Goal: Information Seeking & Learning: Check status

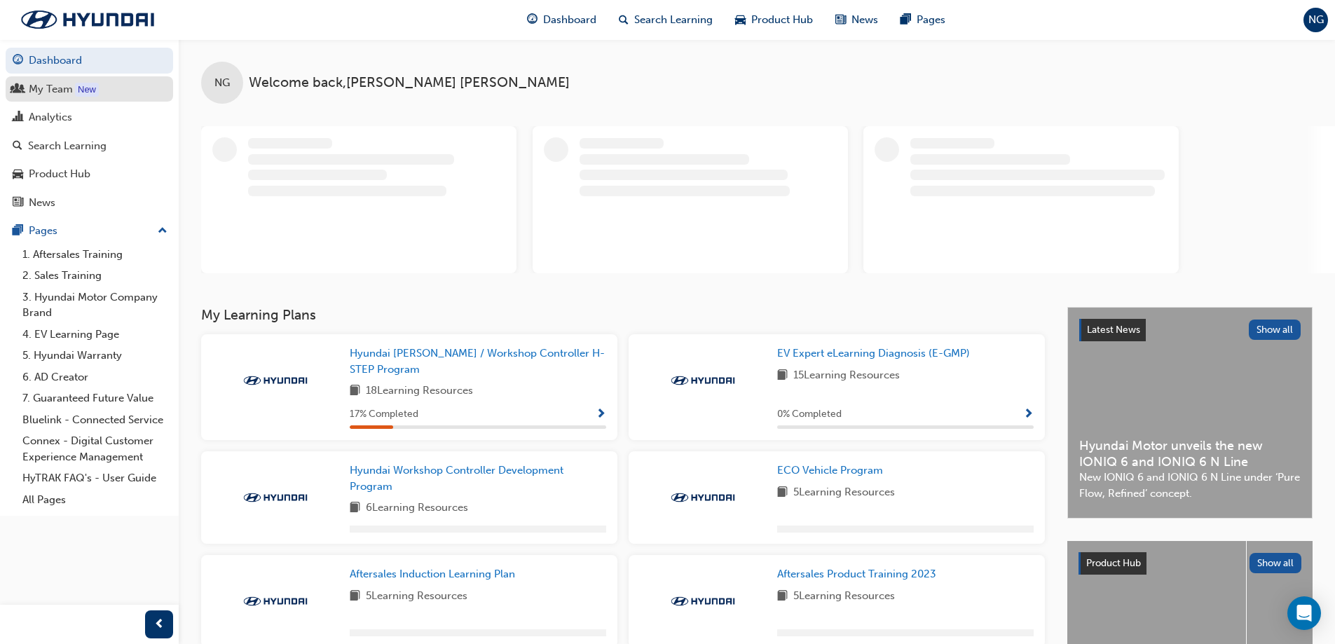
click at [53, 90] on div "My Team" at bounding box center [51, 89] width 44 height 16
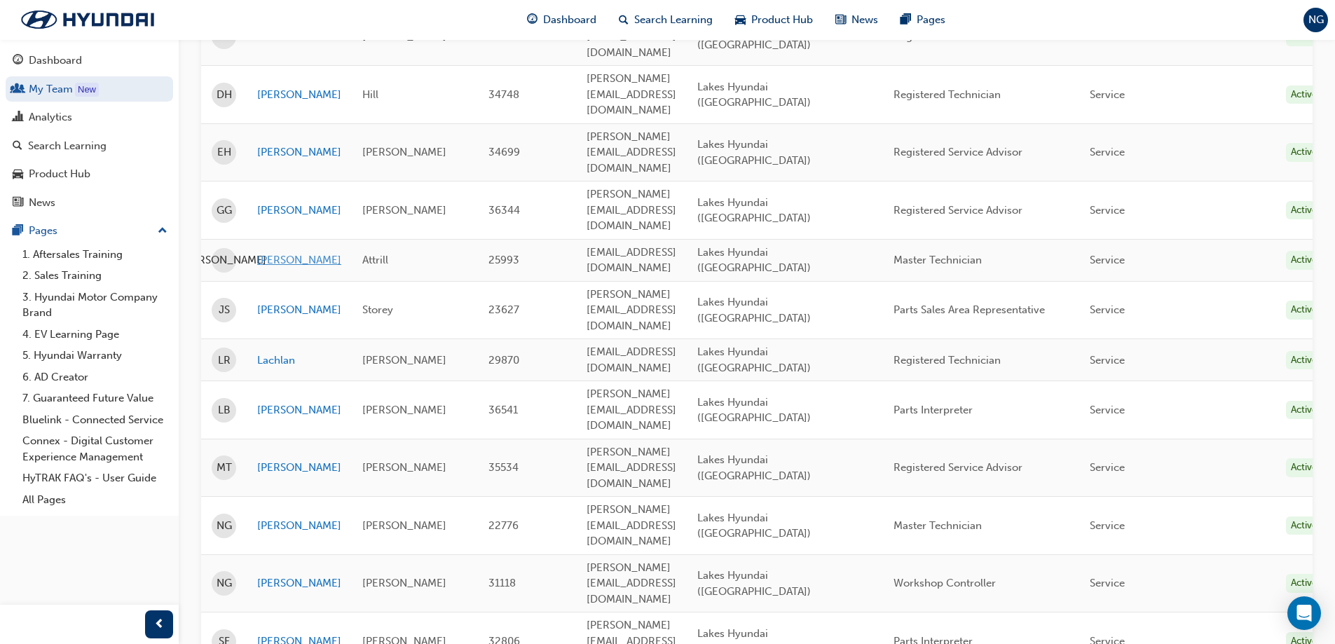
scroll to position [180, 0]
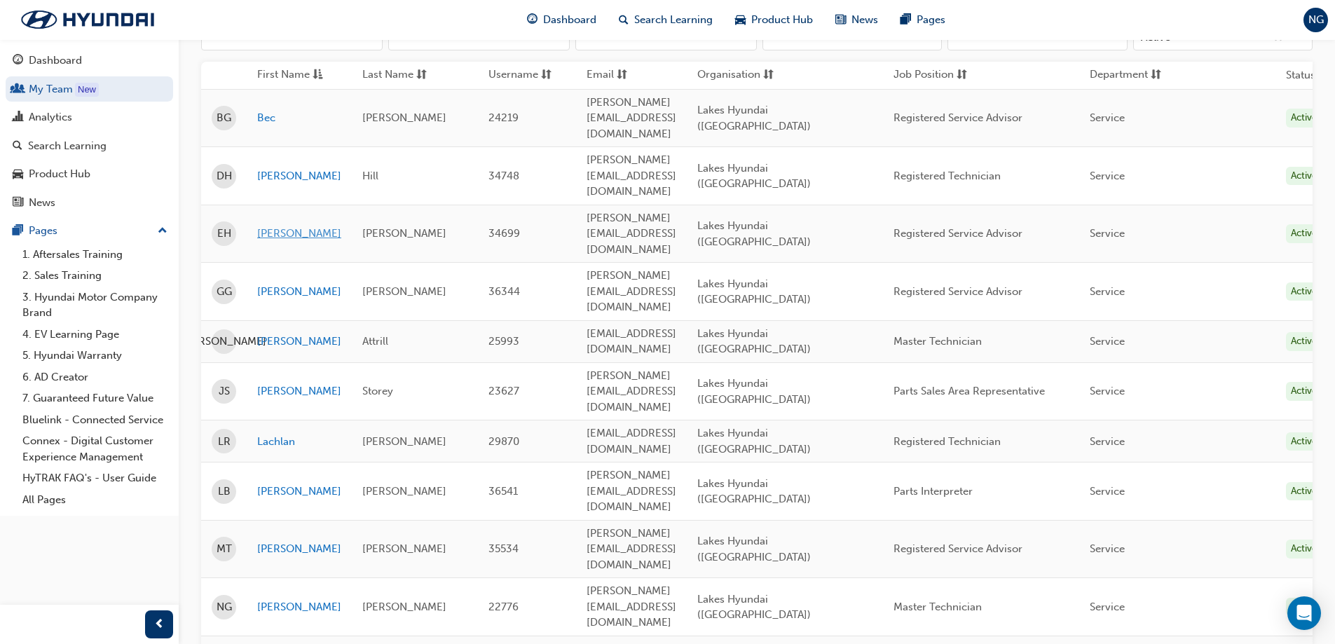
click at [278, 226] on link "[PERSON_NAME]" at bounding box center [299, 234] width 84 height 16
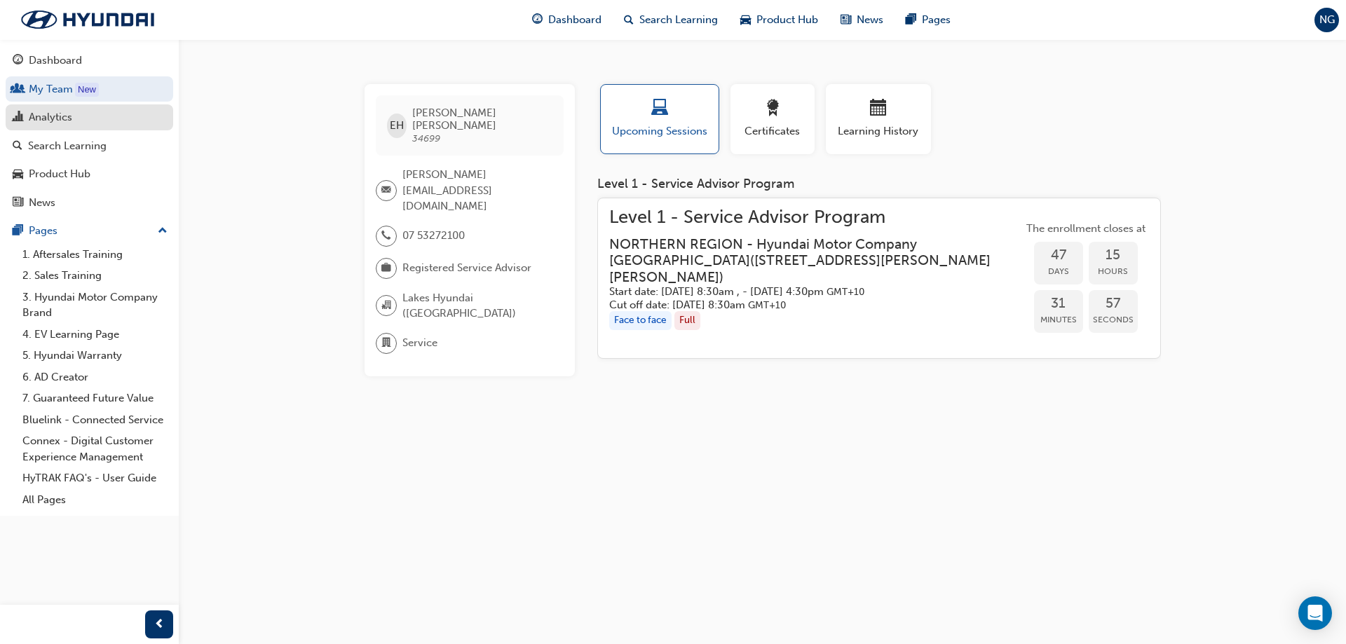
click at [60, 120] on div "Analytics" at bounding box center [50, 117] width 43 height 16
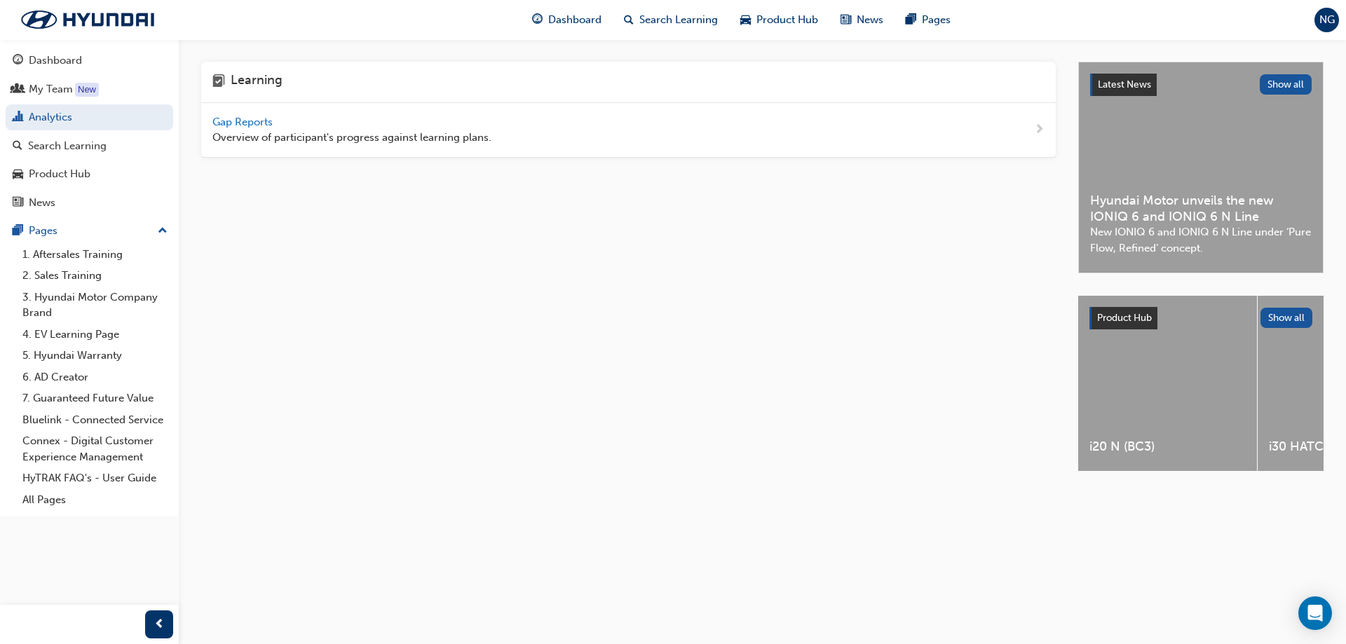
click at [265, 121] on span "Gap Reports" at bounding box center [243, 122] width 63 height 13
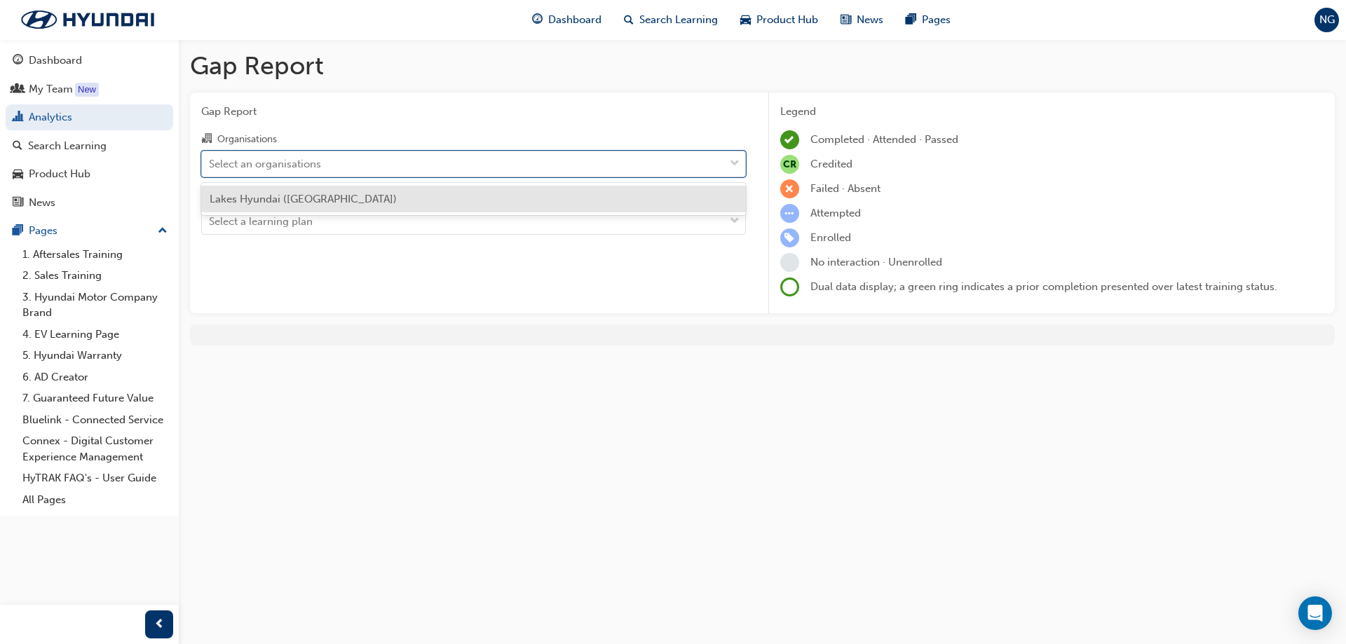
click at [734, 165] on span "down-icon" at bounding box center [735, 164] width 10 height 18
click at [210, 165] on input "Organisations option Lakes Hyundai ([GEOGRAPHIC_DATA]) focused, 1 of 1. 1 resul…" at bounding box center [209, 163] width 1 height 12
click at [610, 196] on div "Lakes Hyundai ([GEOGRAPHIC_DATA])" at bounding box center [473, 199] width 545 height 27
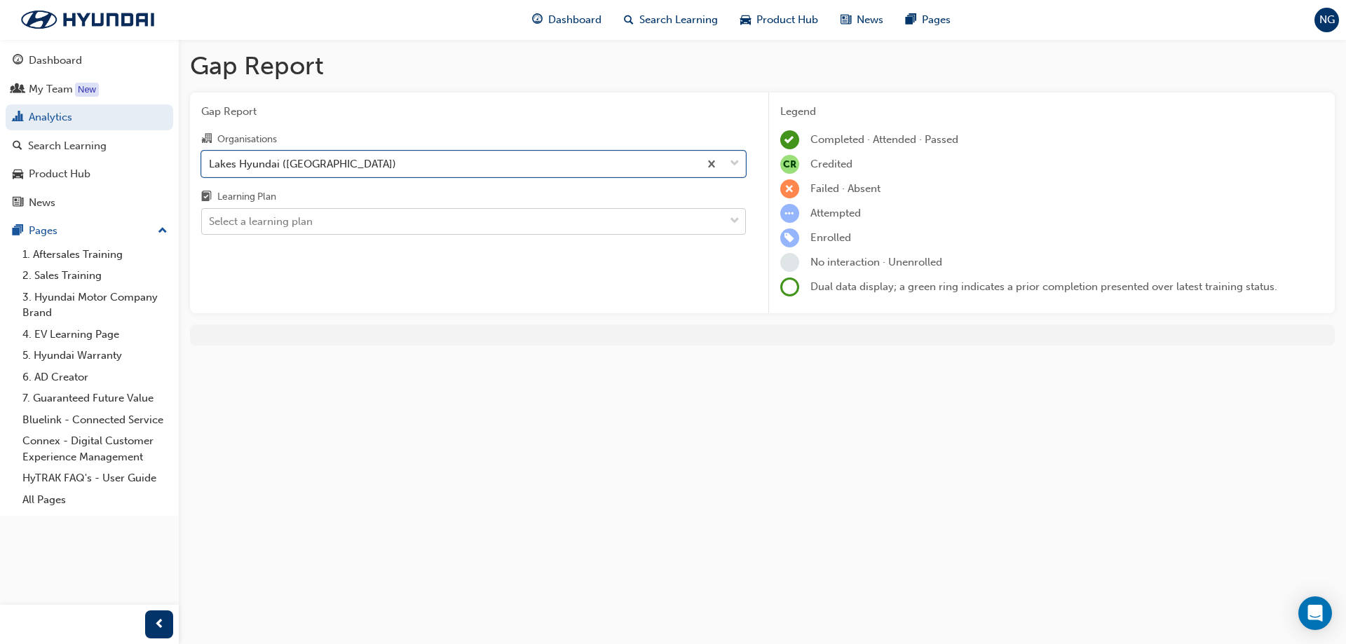
click at [727, 217] on div at bounding box center [734, 221] width 21 height 25
click at [210, 217] on input "Learning Plan Select a learning plan" at bounding box center [209, 221] width 1 height 12
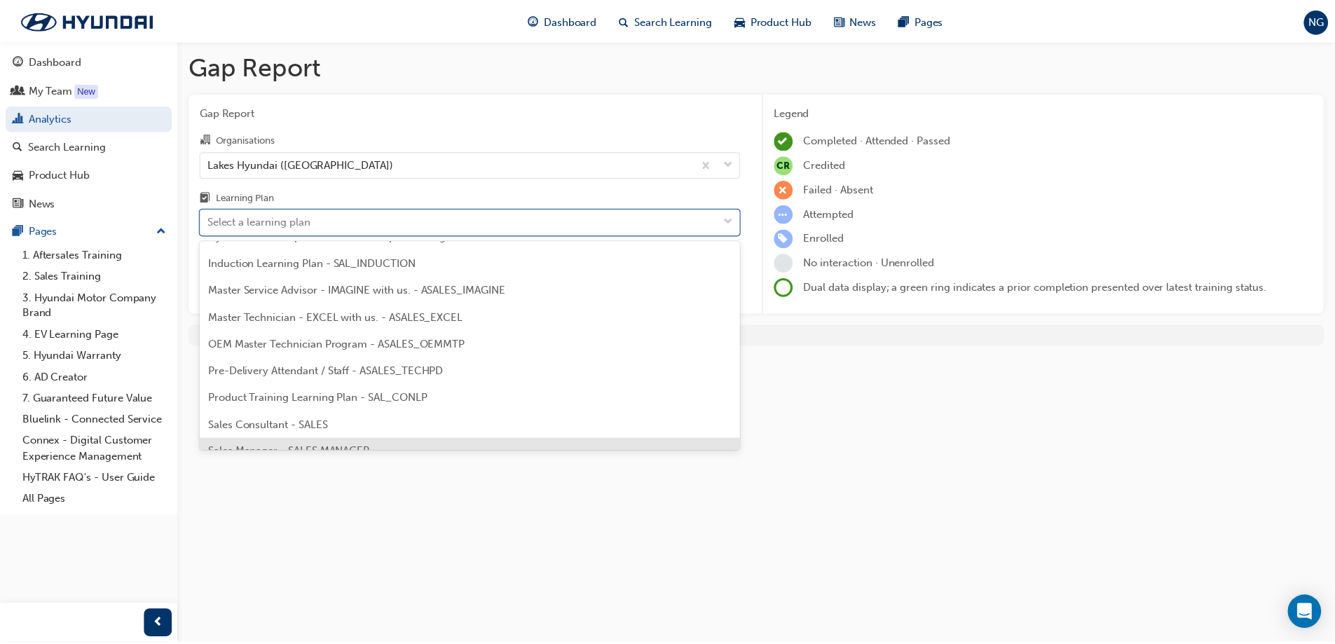
scroll to position [632, 0]
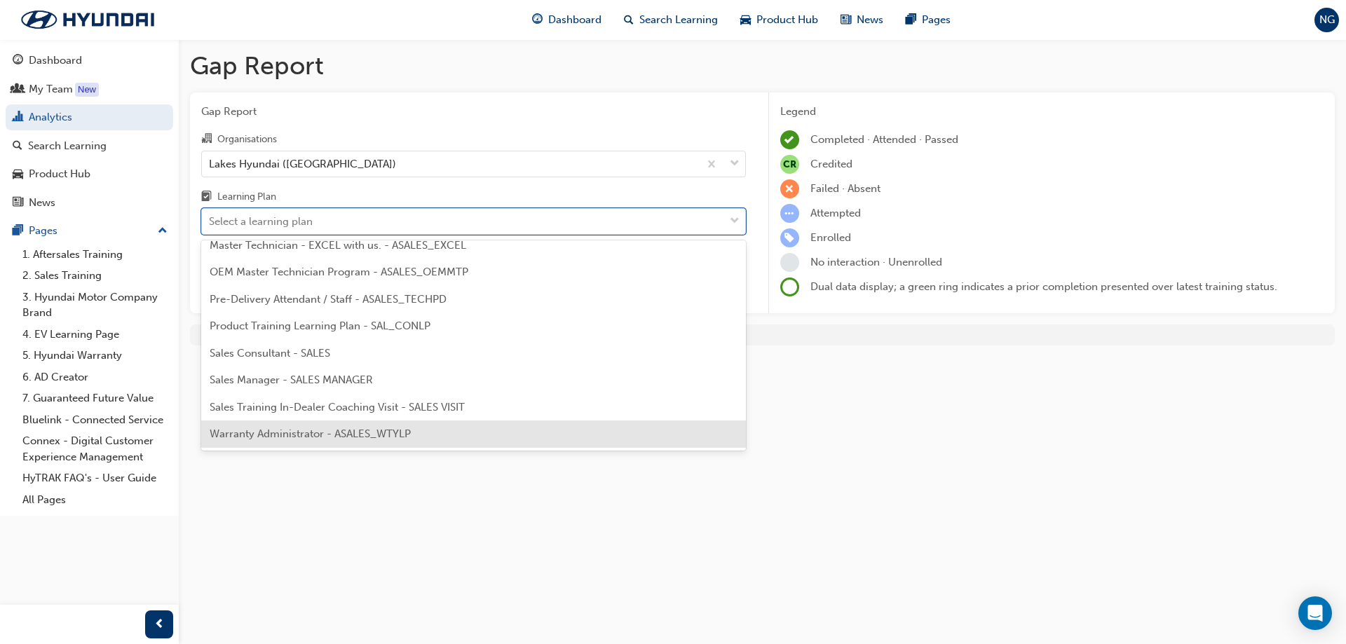
click at [336, 430] on span "Warranty Administrator - ASALES_WTYLP" at bounding box center [310, 433] width 201 height 13
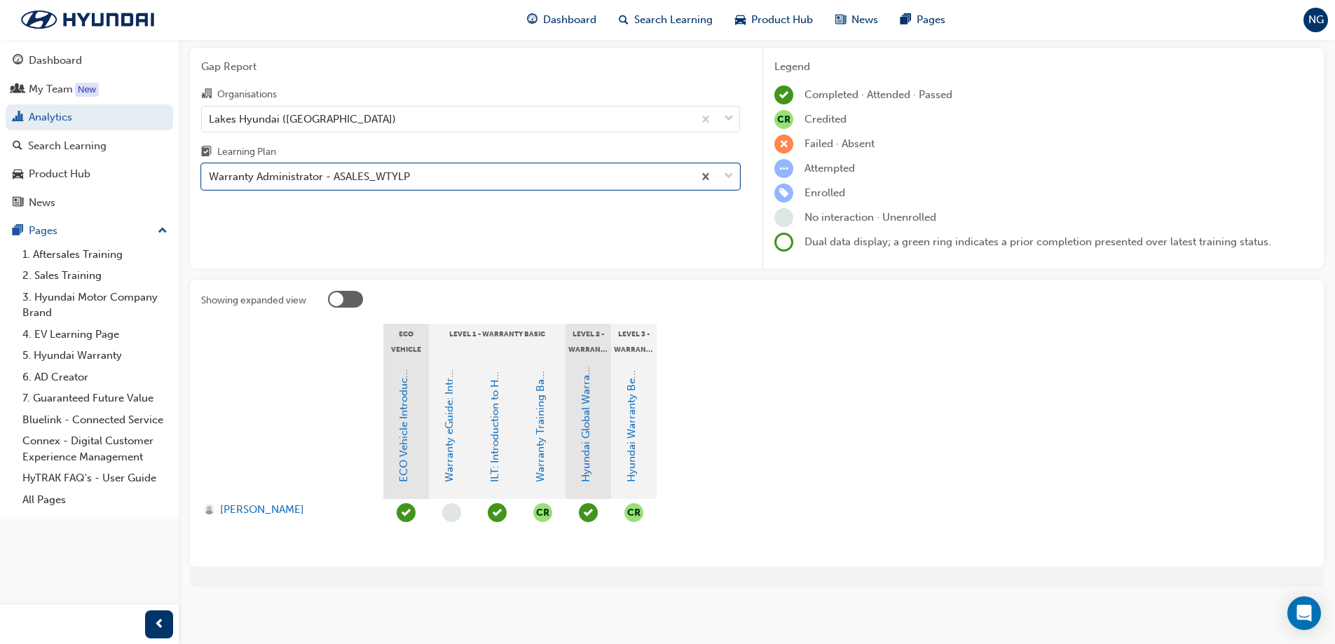
scroll to position [46, 0]
click at [448, 435] on link "Warranty eGuide: Introduction to Hyundai Warranty" at bounding box center [449, 356] width 13 height 252
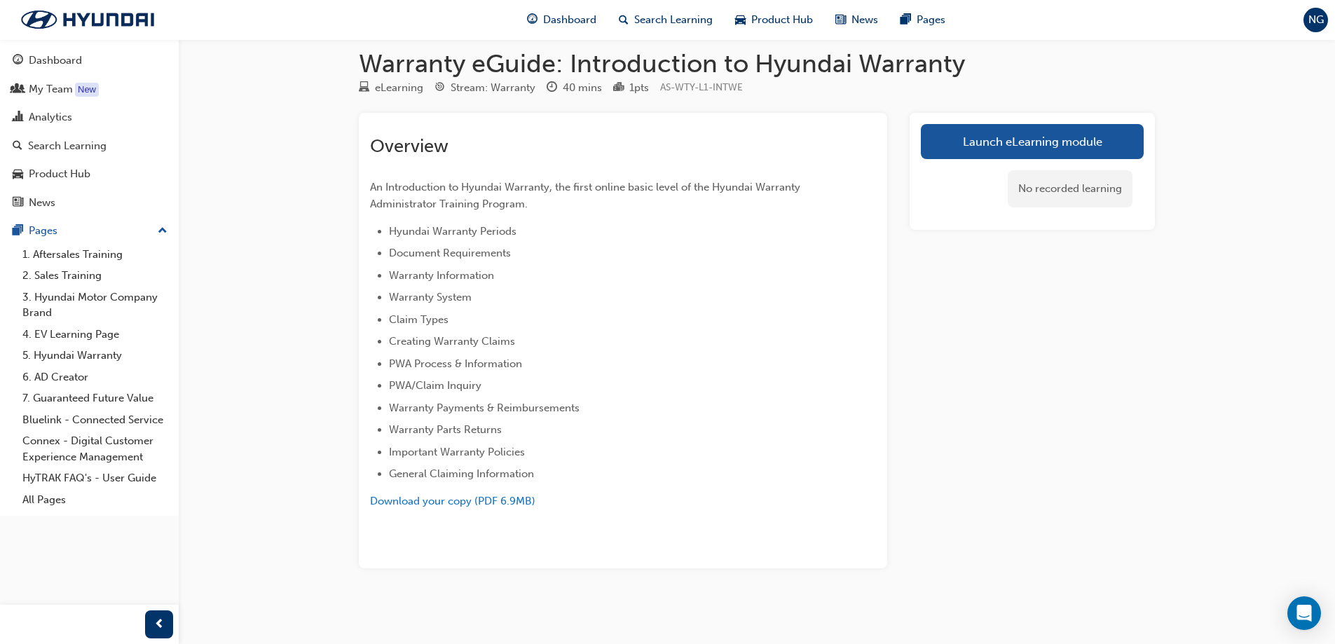
scroll to position [18, 0]
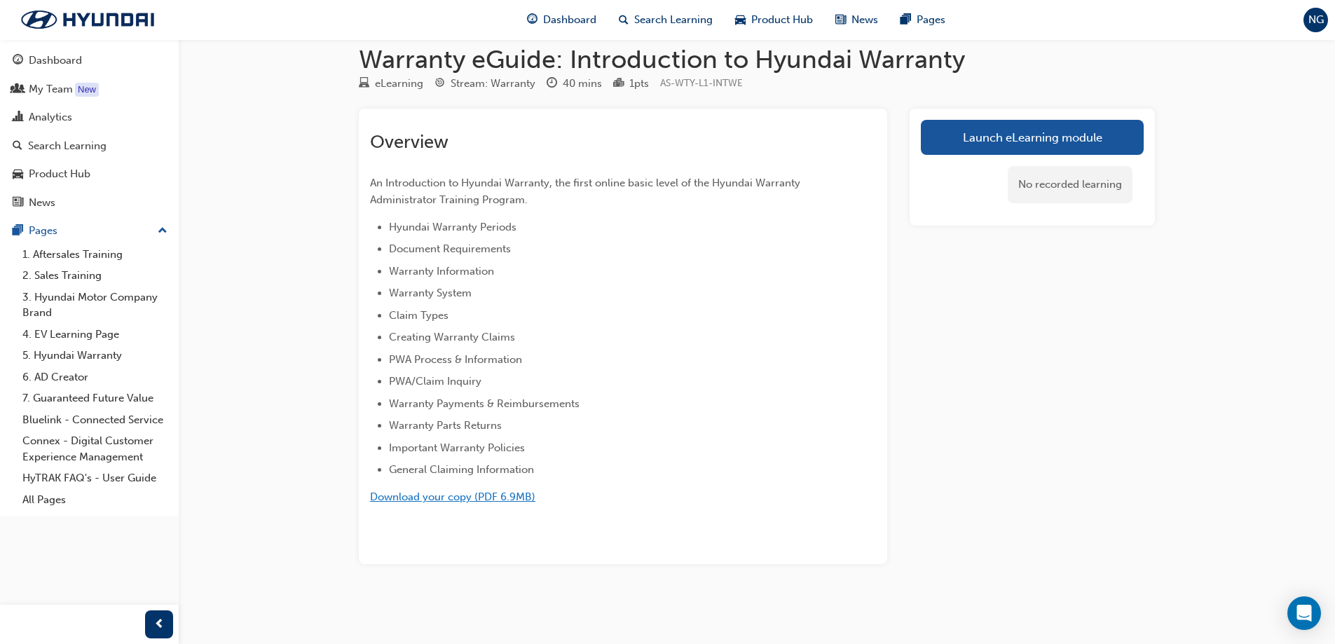
click at [503, 494] on span "Download your copy (PDF 6.9MB)" at bounding box center [452, 497] width 165 height 13
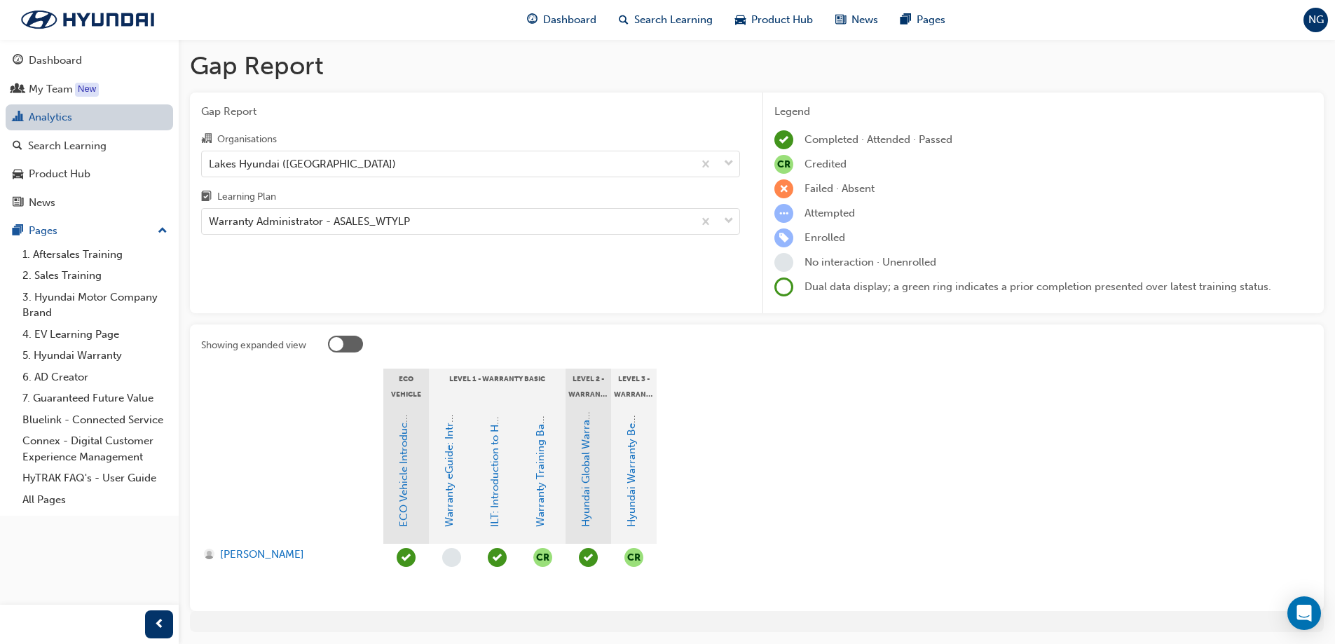
click at [57, 122] on link "Analytics" at bounding box center [89, 117] width 167 height 26
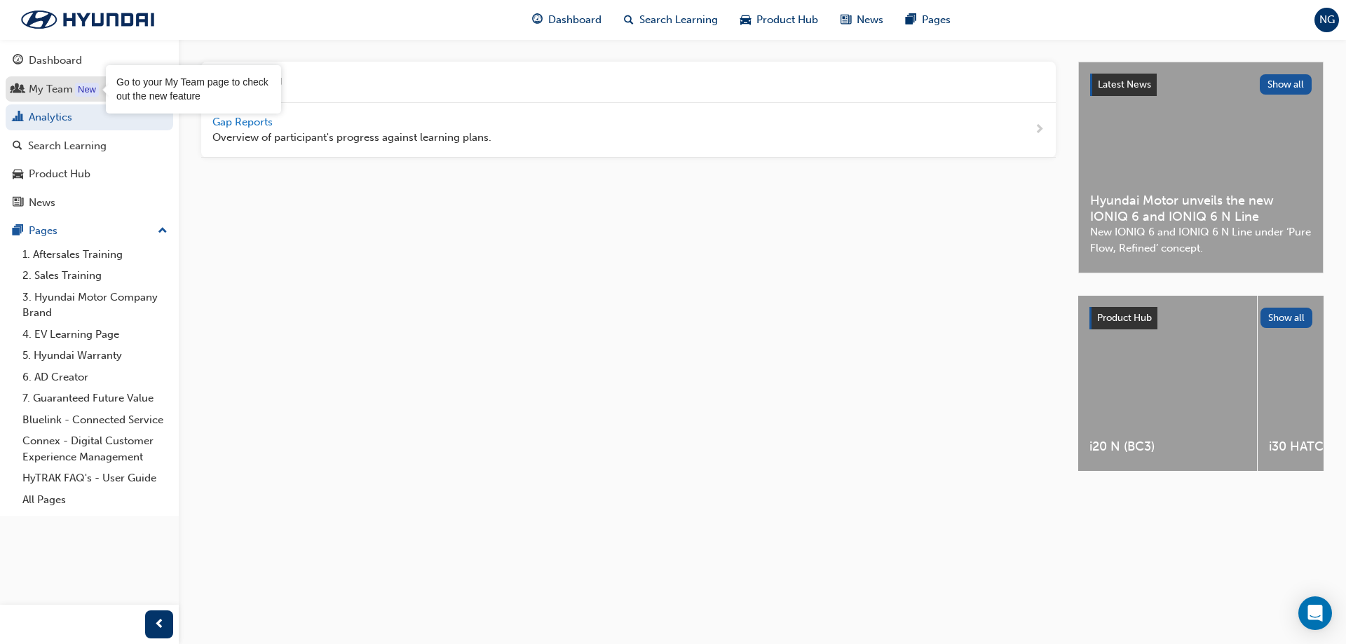
click at [77, 79] on link "My Team New" at bounding box center [89, 89] width 167 height 26
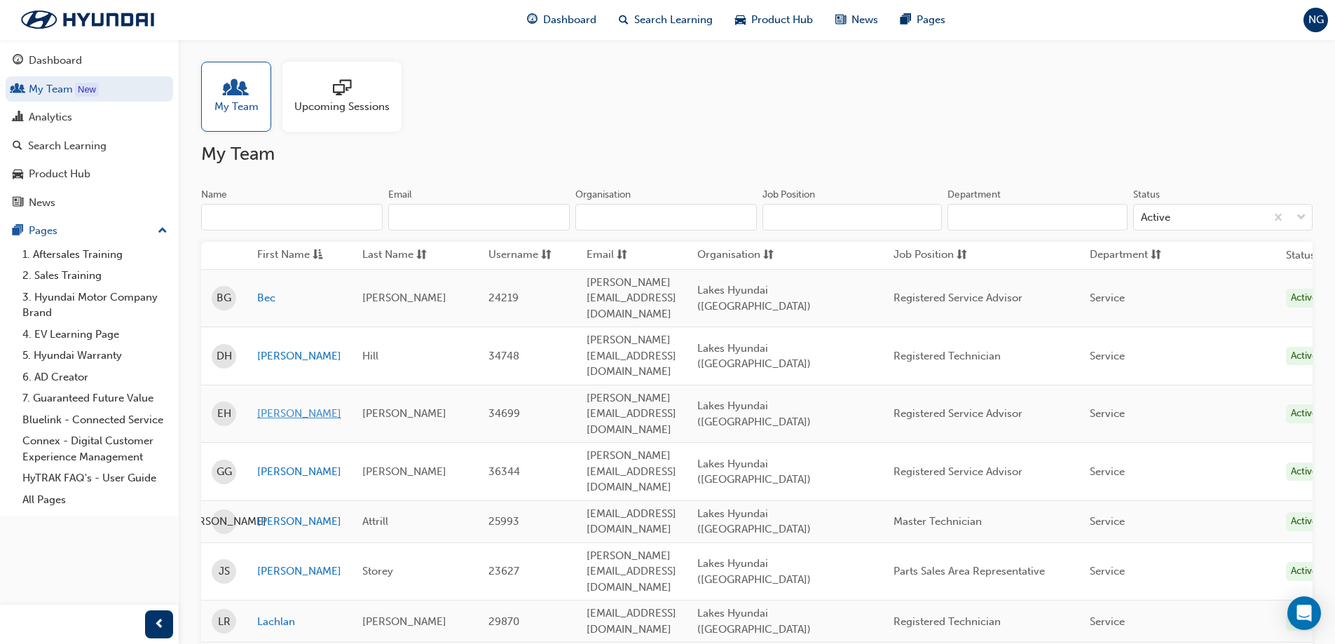
click at [276, 406] on link "[PERSON_NAME]" at bounding box center [299, 414] width 84 height 16
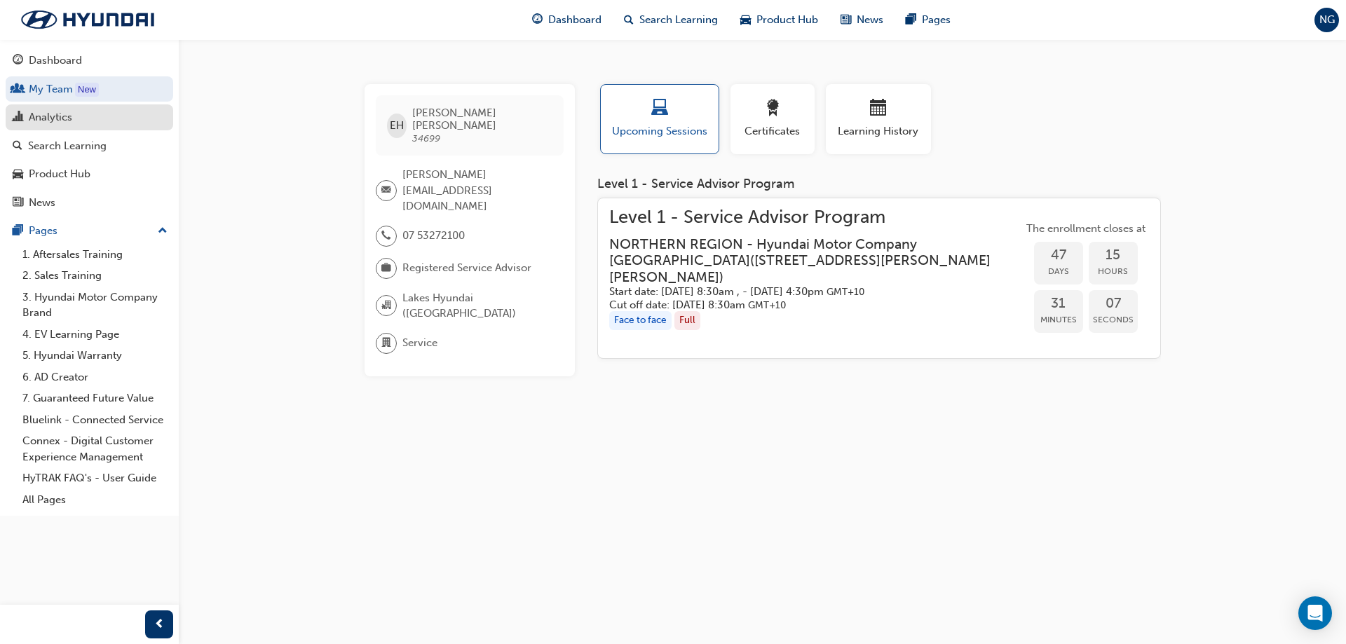
click at [60, 125] on div "Analytics" at bounding box center [50, 117] width 43 height 16
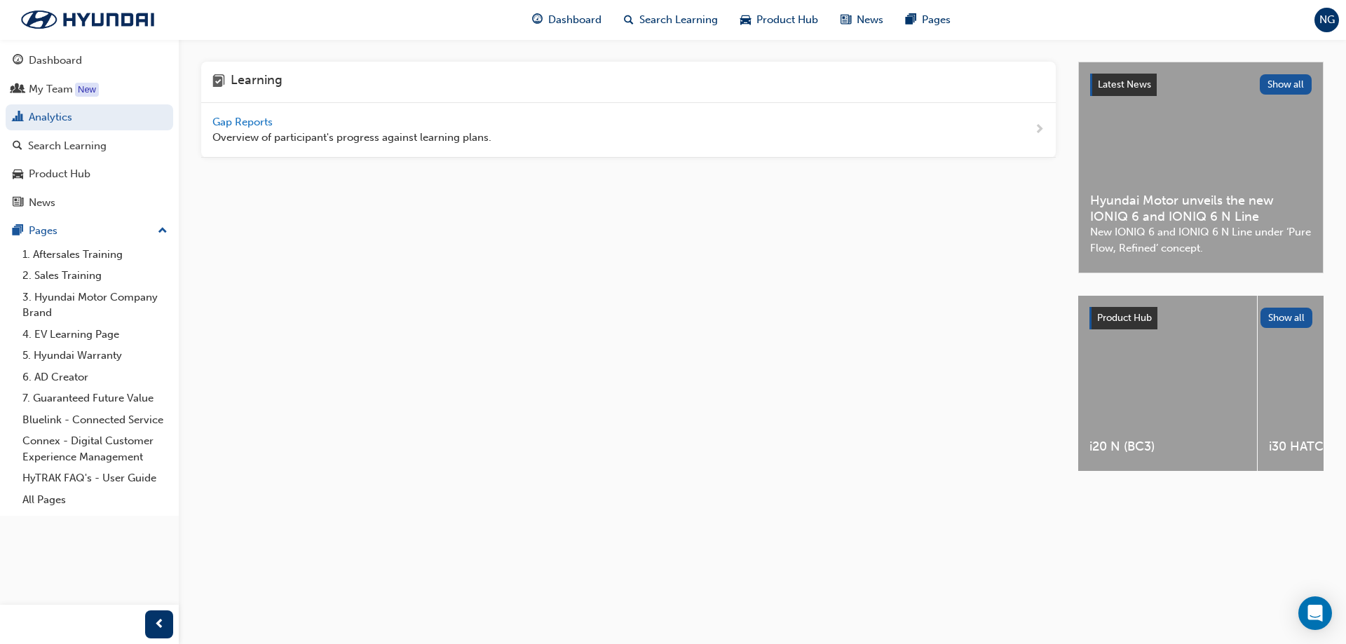
click at [265, 125] on span "Gap Reports" at bounding box center [243, 122] width 63 height 13
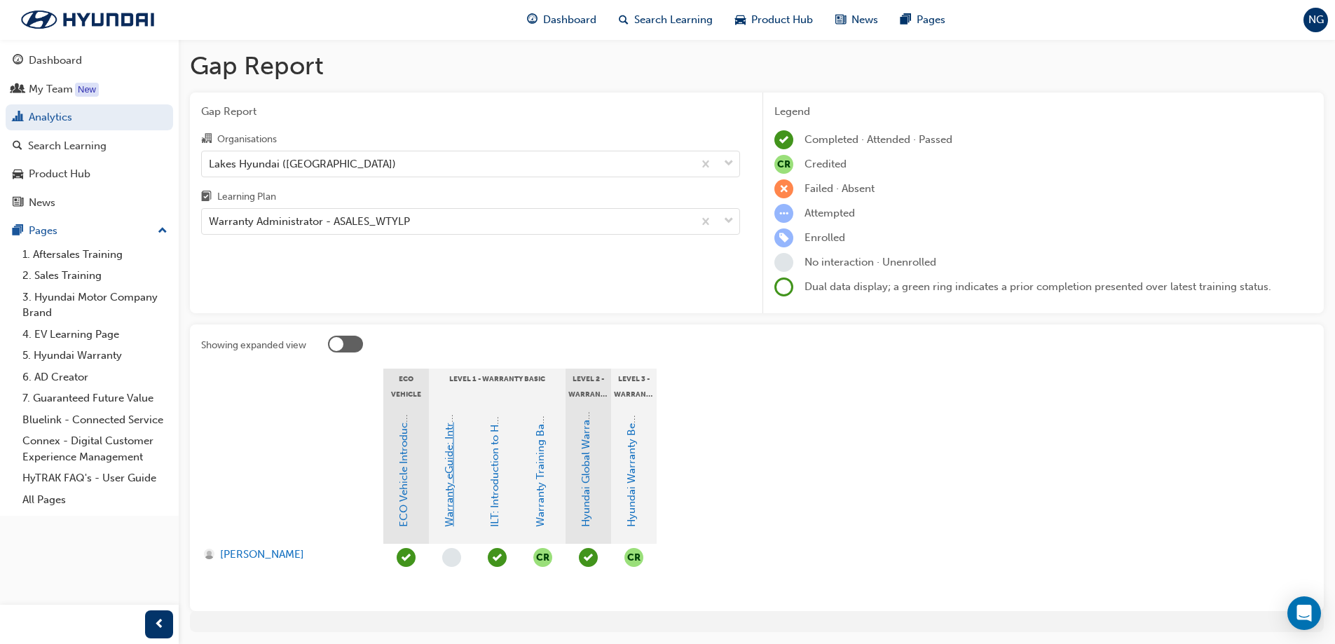
click at [450, 516] on link "Warranty eGuide: Introduction to Hyundai Warranty" at bounding box center [449, 401] width 13 height 252
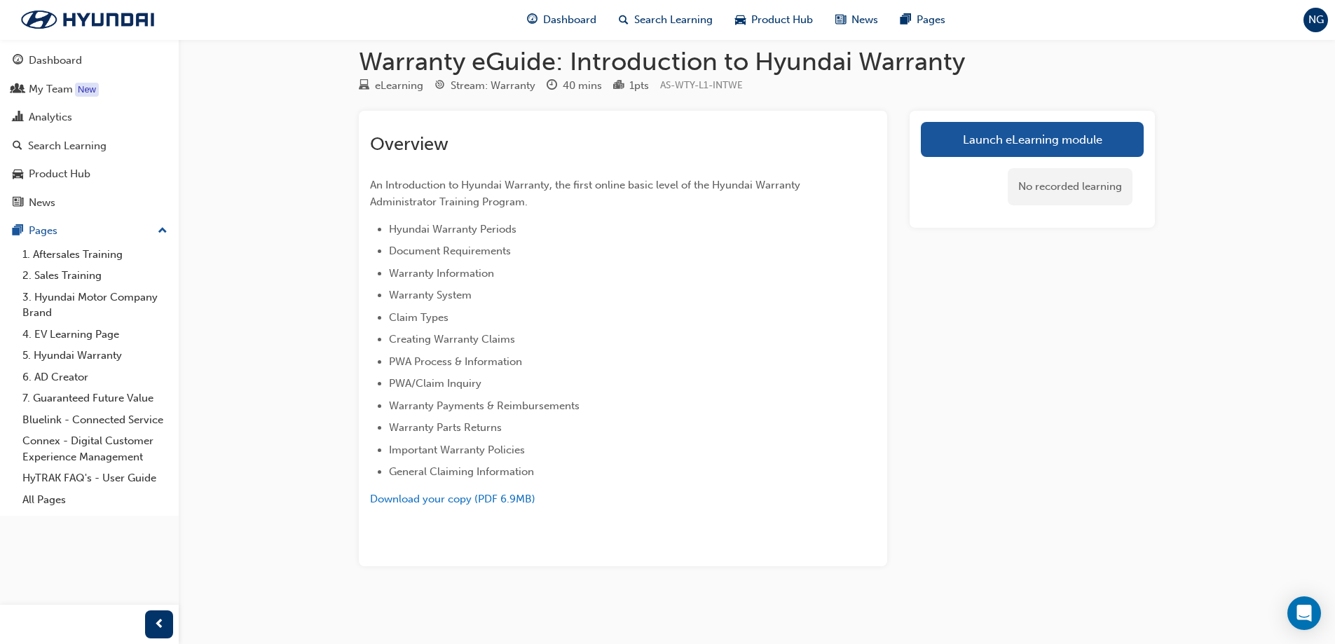
scroll to position [18, 0]
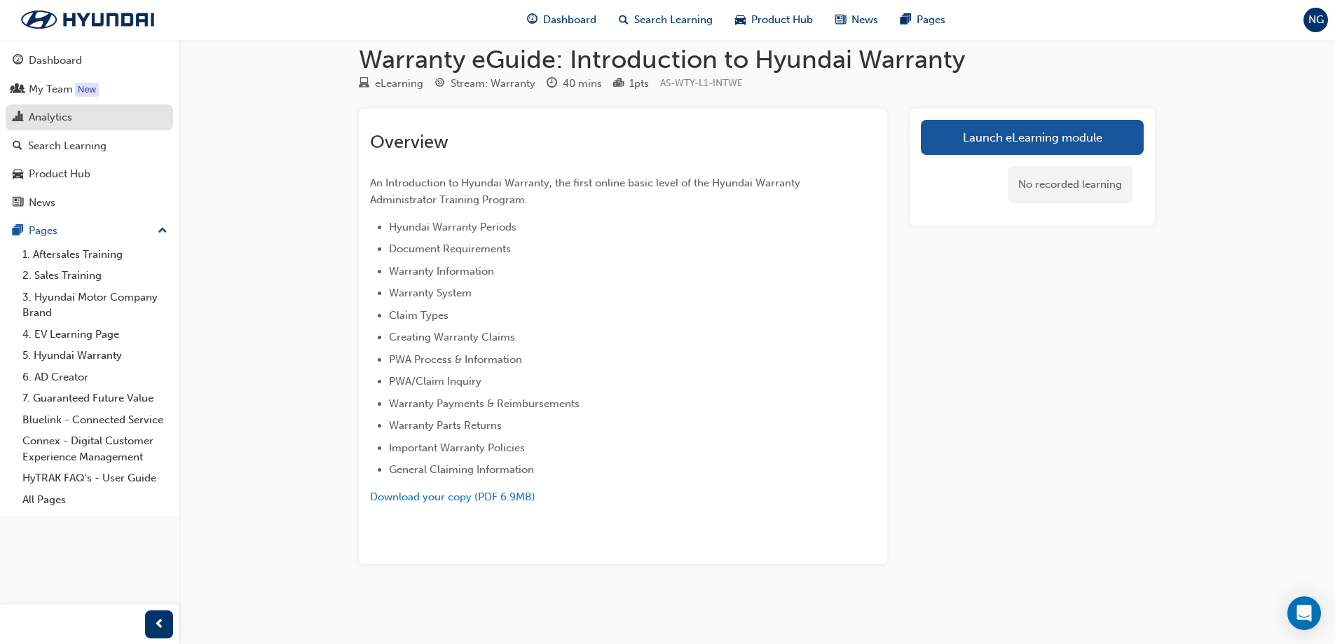
click at [56, 116] on div "Analytics" at bounding box center [50, 117] width 43 height 16
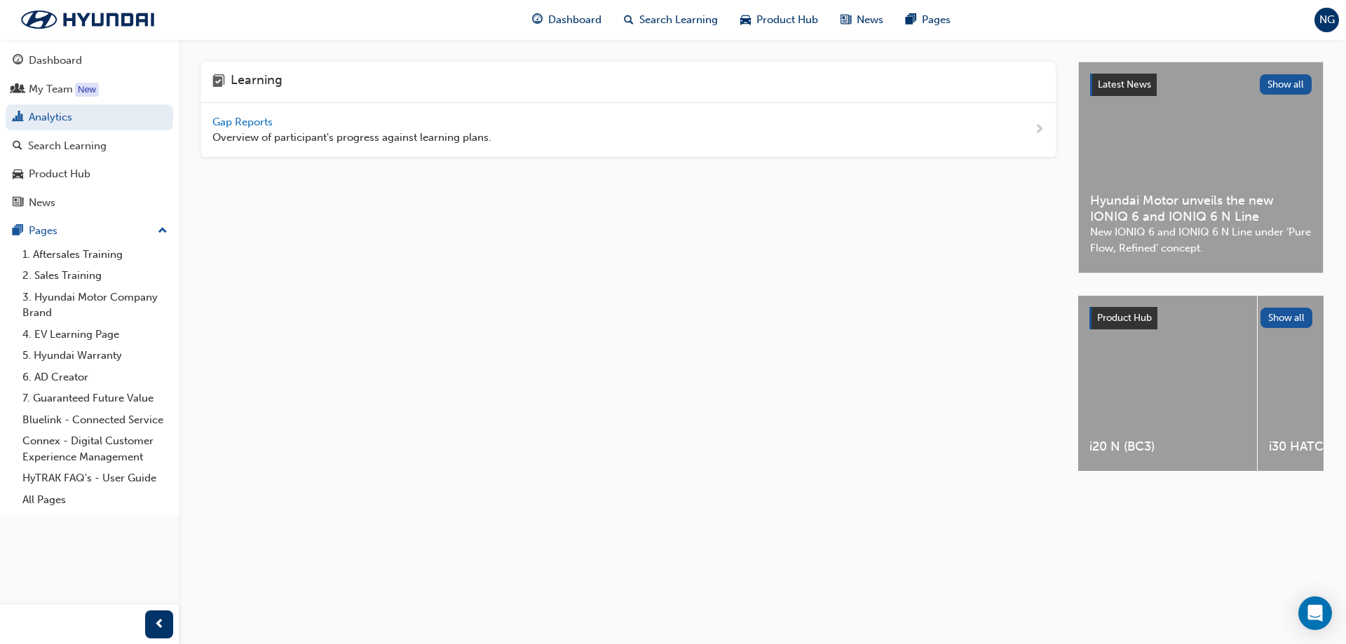
click at [257, 118] on span "Gap Reports" at bounding box center [243, 122] width 63 height 13
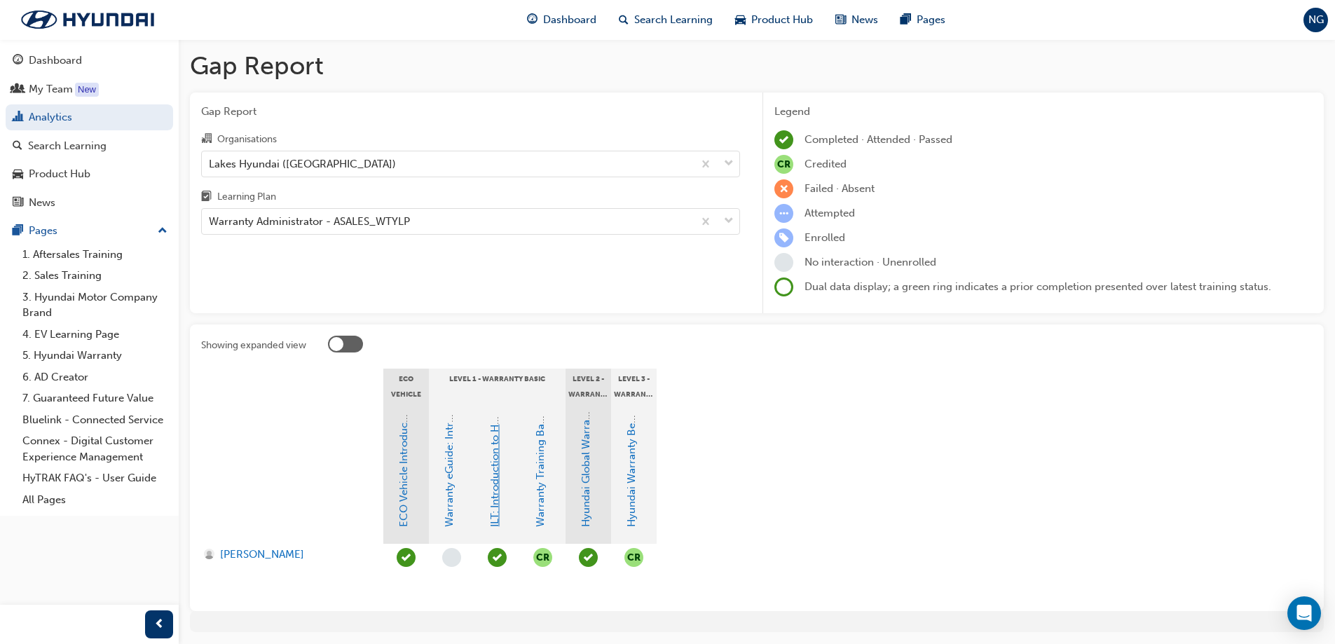
click at [499, 500] on link "ILT: Introduction to Hyundai Warranty" at bounding box center [494, 435] width 13 height 183
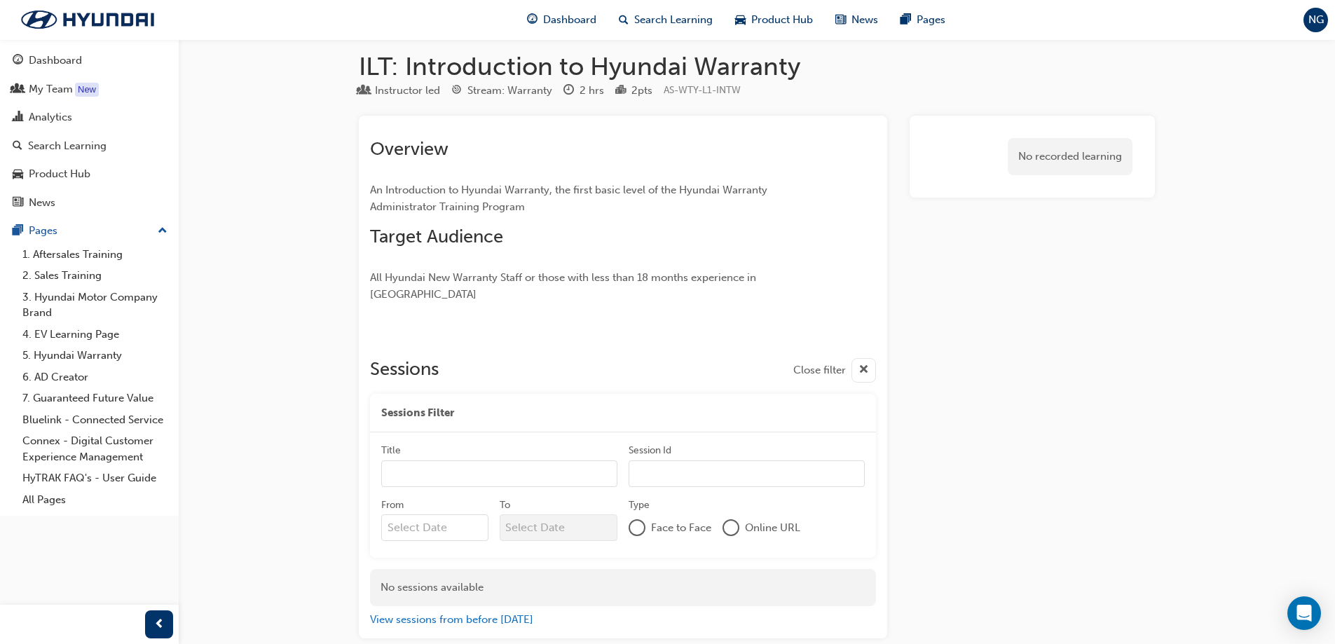
scroll to position [68, 0]
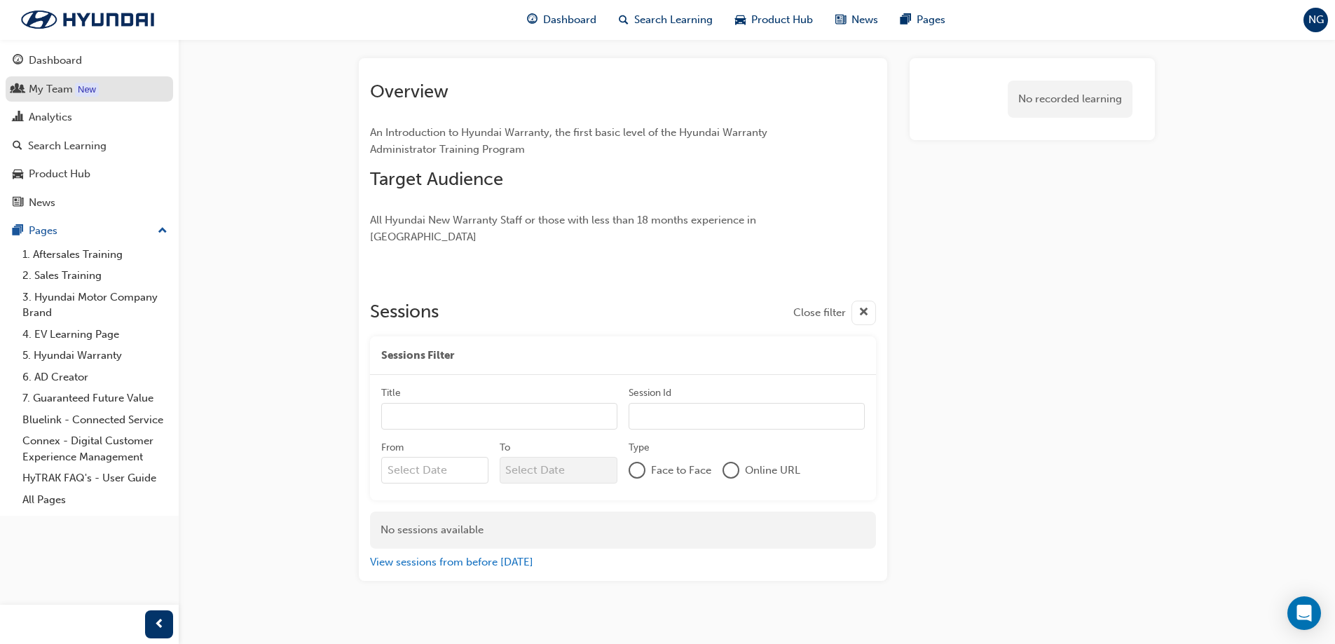
click at [62, 93] on div "My Team" at bounding box center [51, 89] width 44 height 16
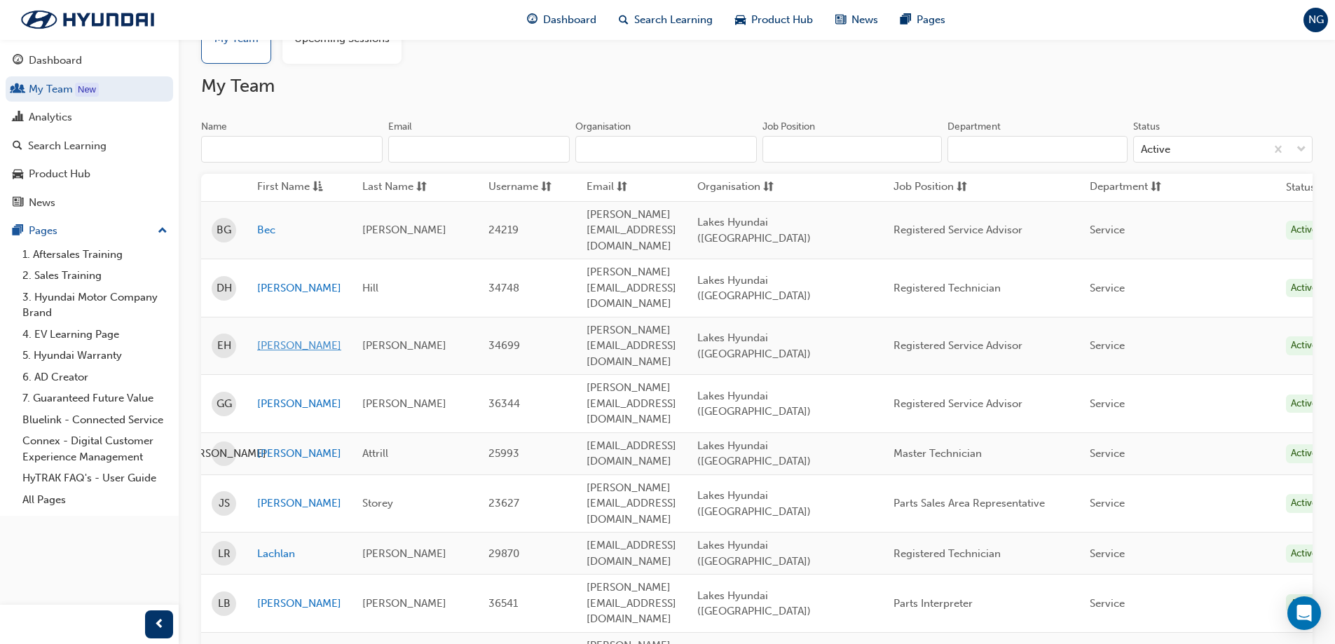
click at [273, 338] on link "[PERSON_NAME]" at bounding box center [299, 346] width 84 height 16
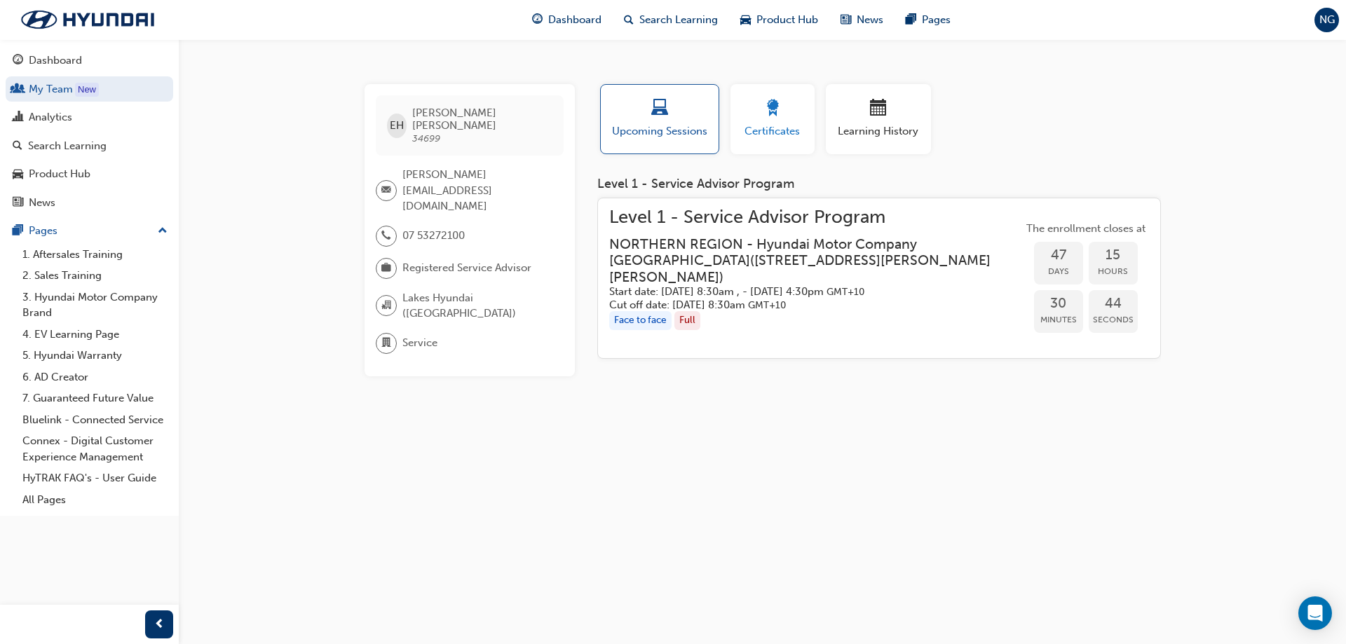
click at [790, 128] on span "Certificates" at bounding box center [772, 131] width 63 height 16
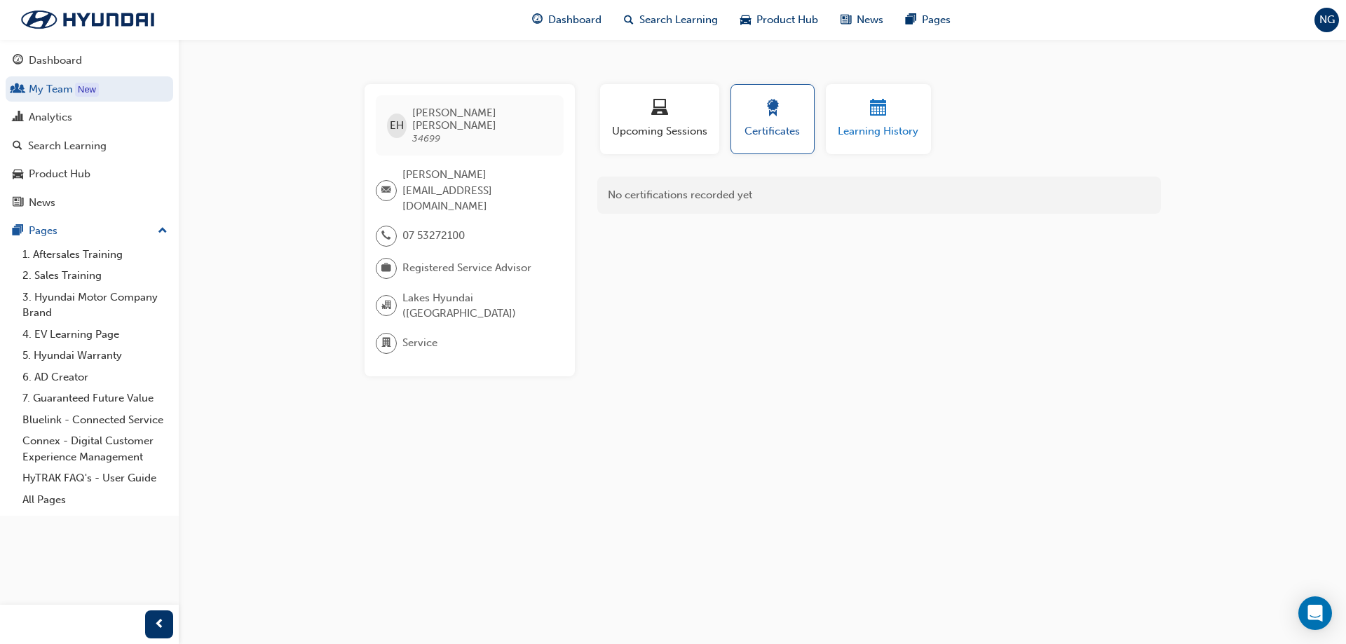
click at [859, 125] on span "Learning History" at bounding box center [878, 131] width 84 height 16
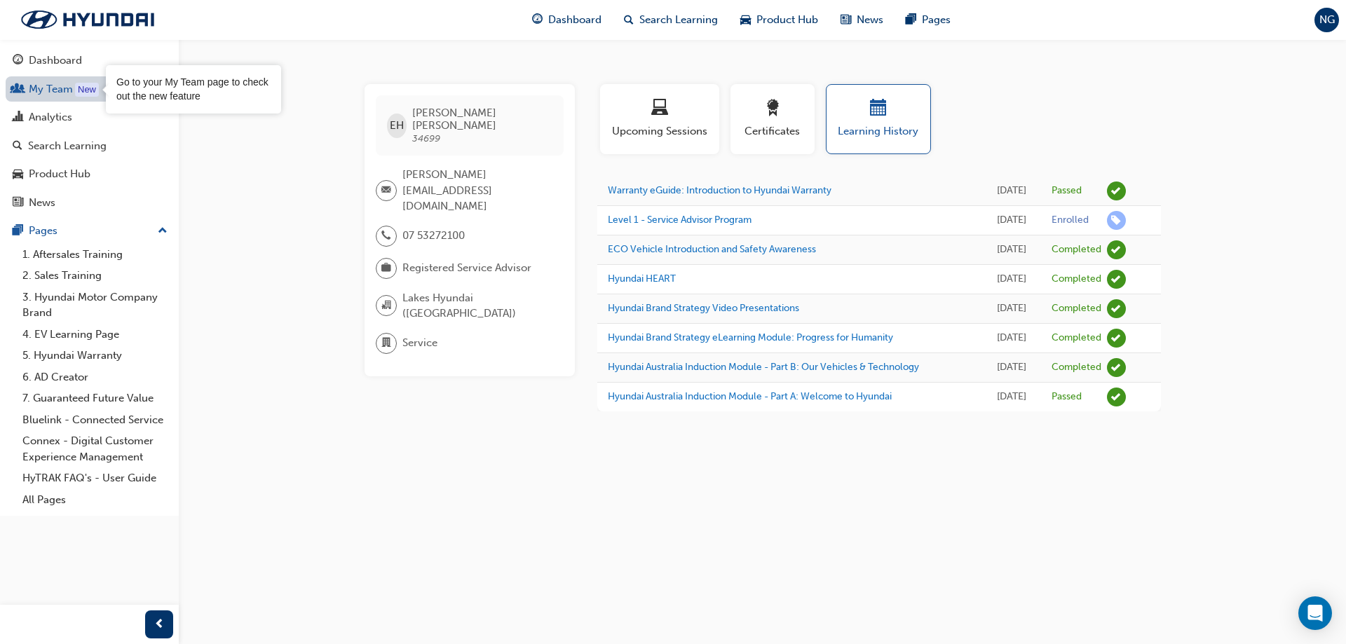
click at [55, 81] on link "My Team New" at bounding box center [89, 89] width 167 height 26
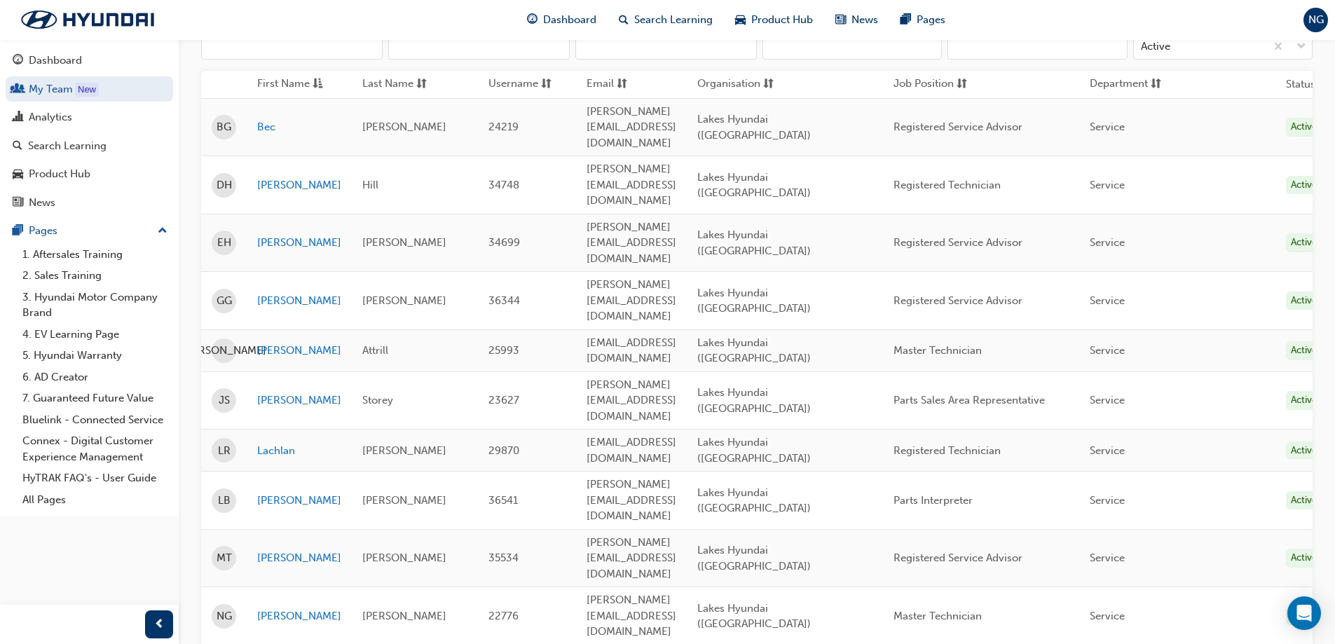
scroll to position [330, 0]
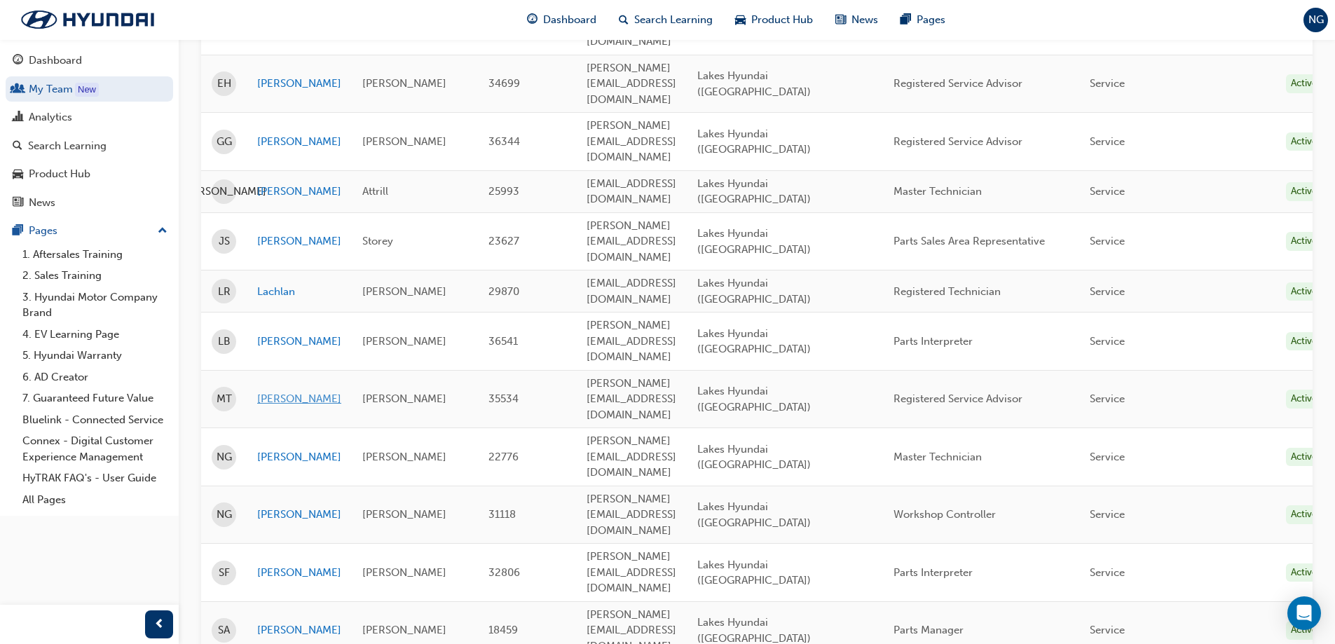
click at [261, 391] on link "[PERSON_NAME]" at bounding box center [299, 399] width 84 height 16
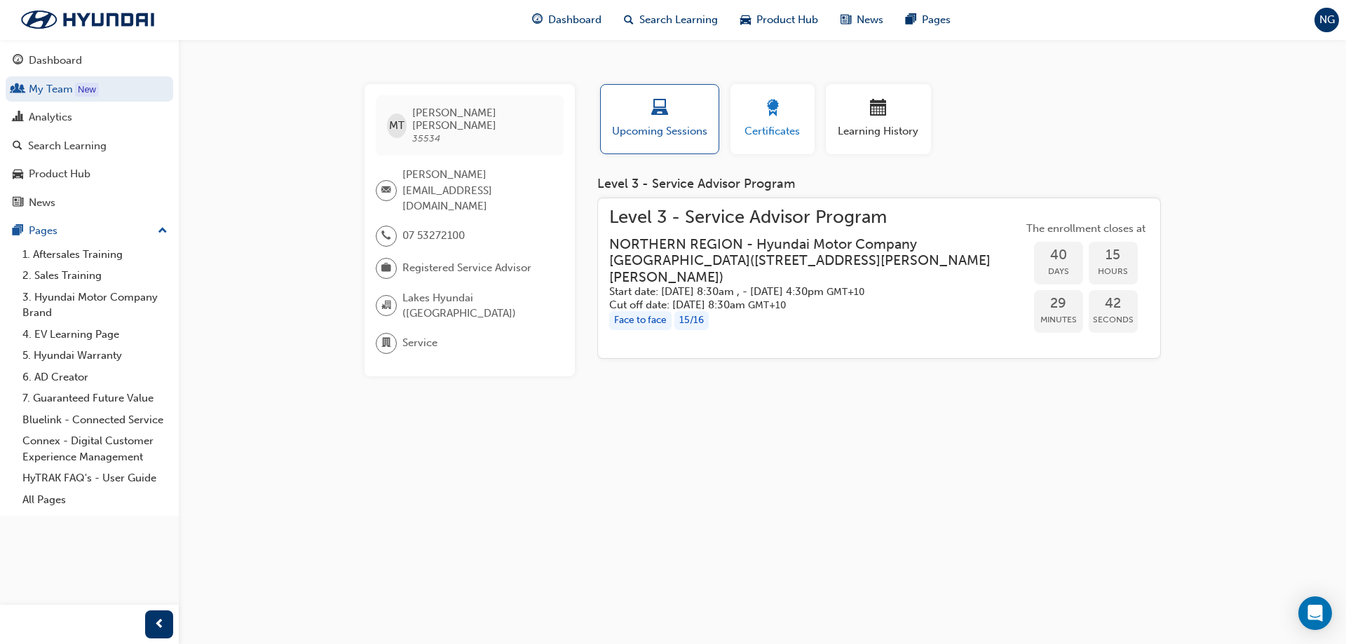
click at [783, 139] on span "Certificates" at bounding box center [772, 131] width 63 height 16
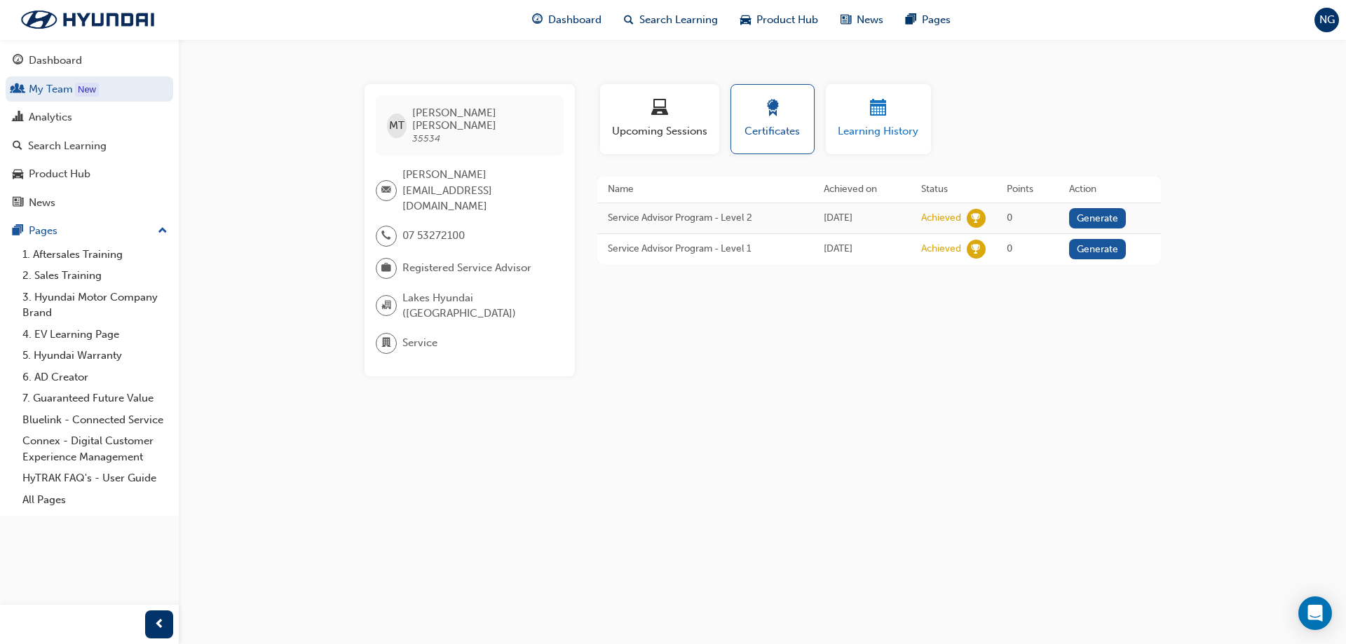
click at [860, 116] on div "button" at bounding box center [878, 111] width 84 height 22
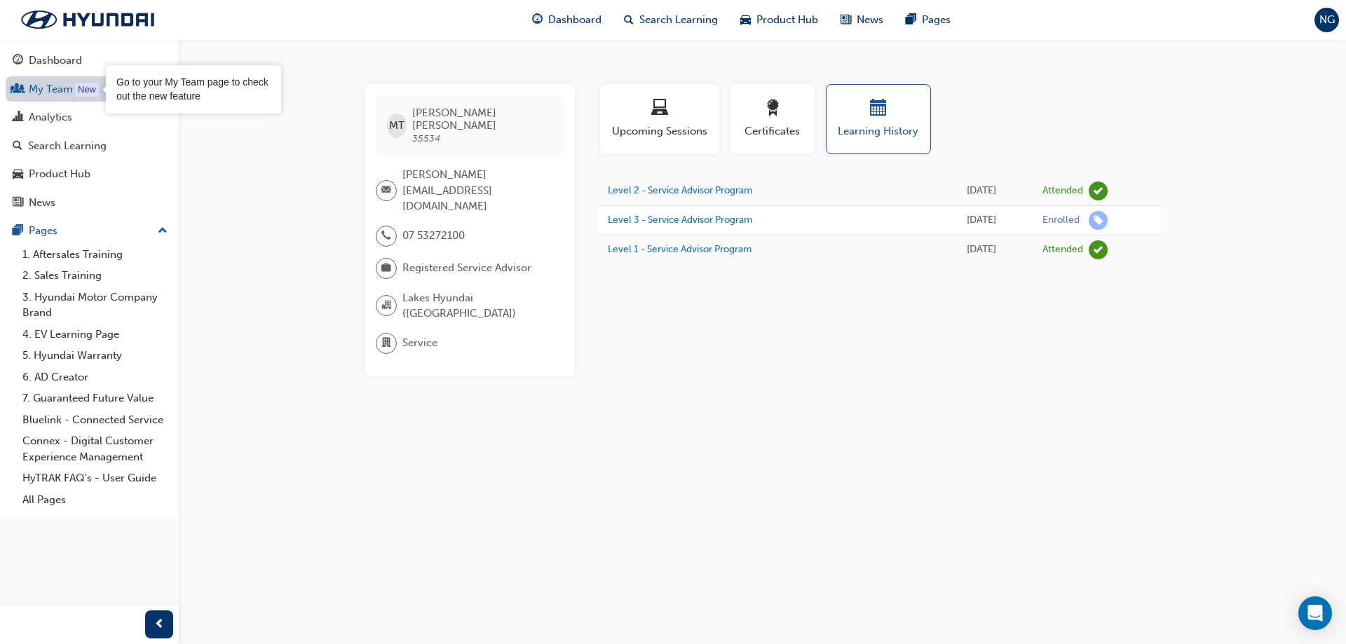
click at [80, 94] on div "New" at bounding box center [87, 90] width 24 height 14
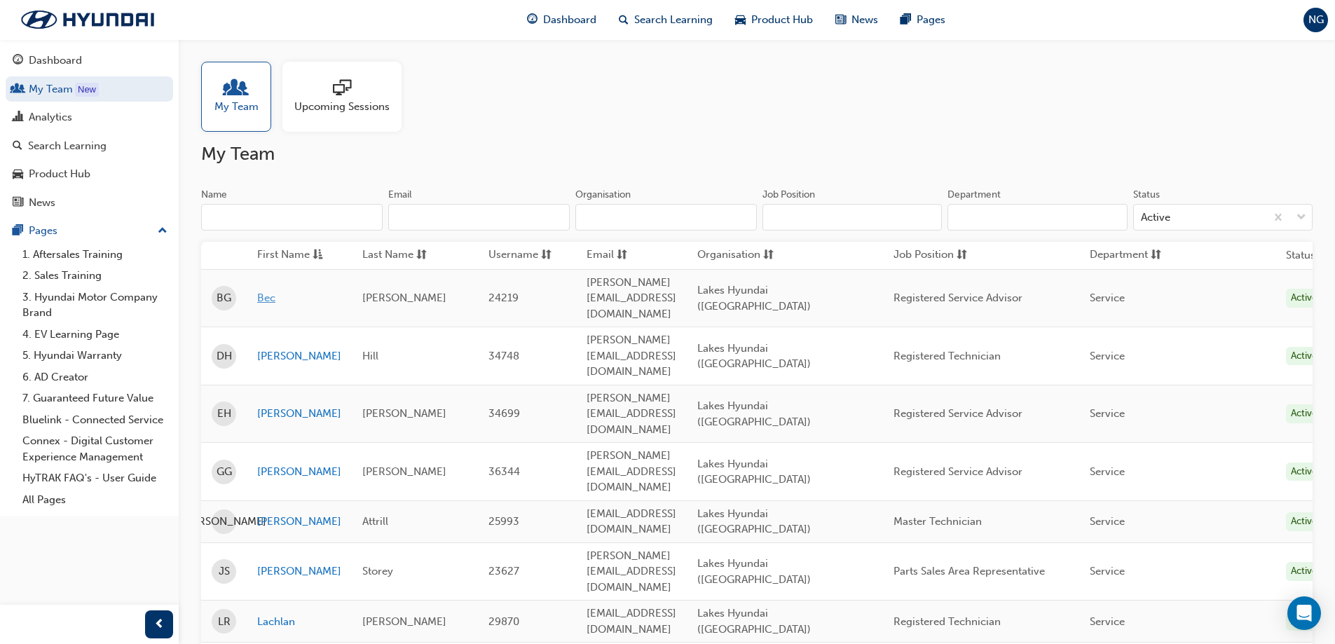
click at [266, 290] on link "Bec" at bounding box center [299, 298] width 84 height 16
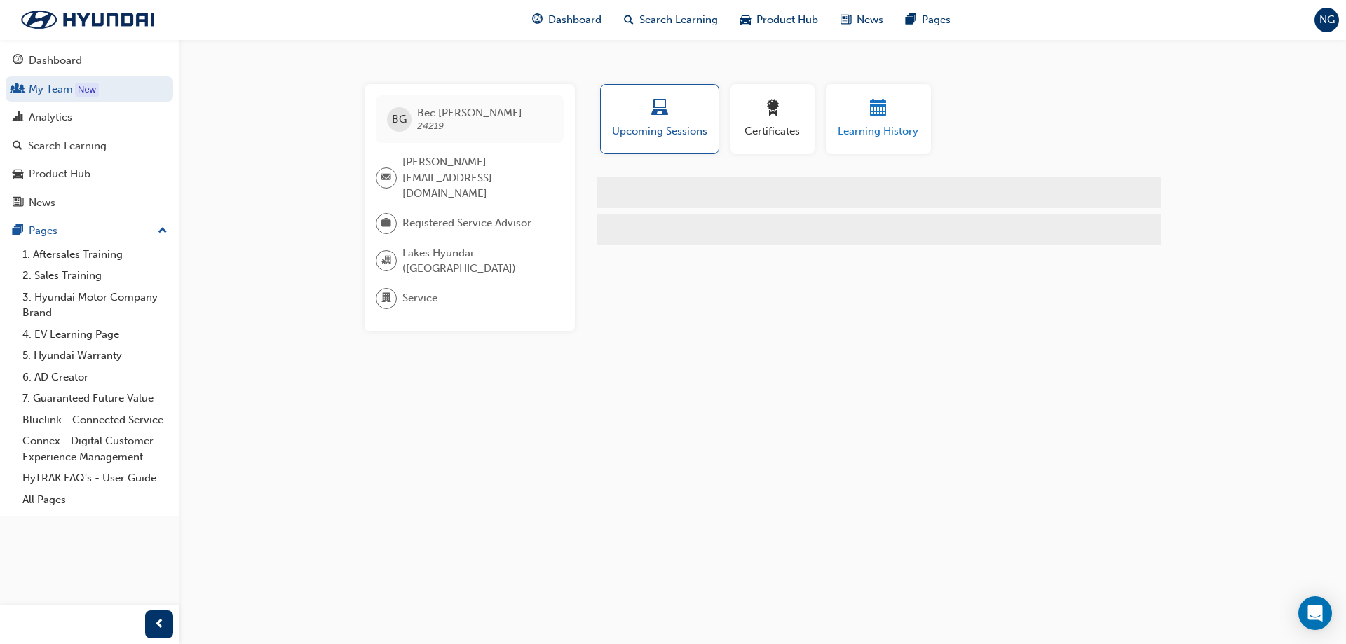
click at [889, 123] on div "Learning History" at bounding box center [878, 120] width 84 height 40
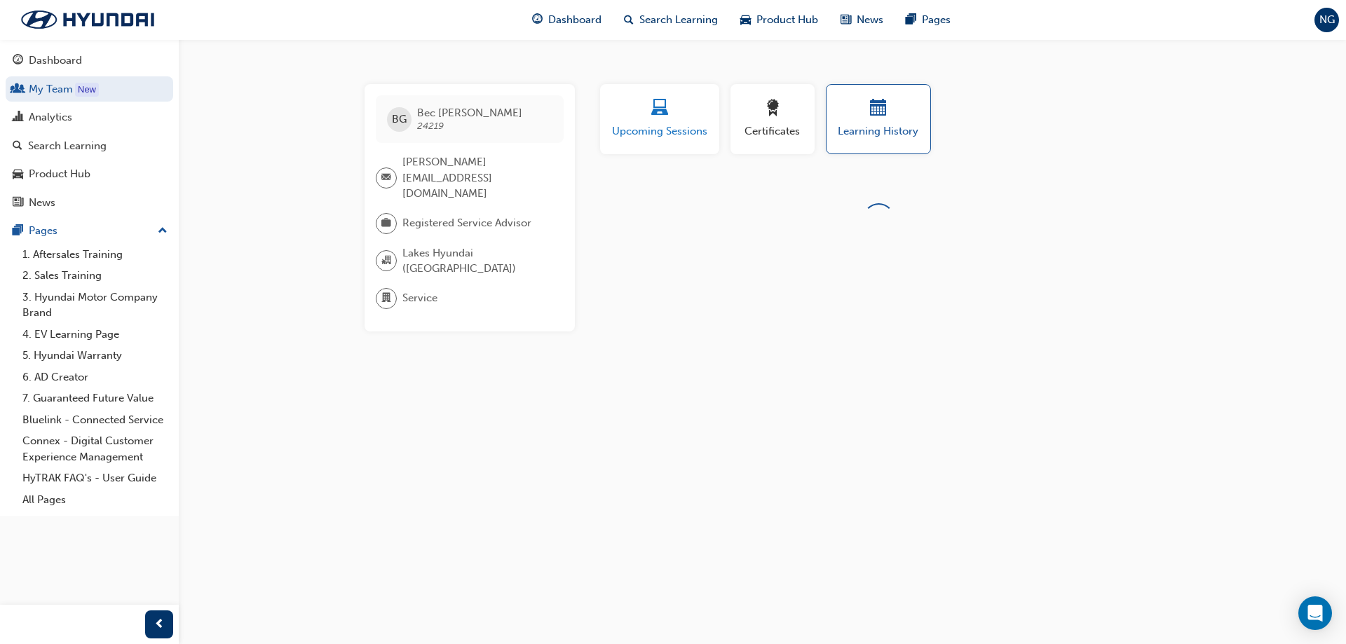
click at [657, 118] on span "laptop-icon" at bounding box center [659, 109] width 17 height 19
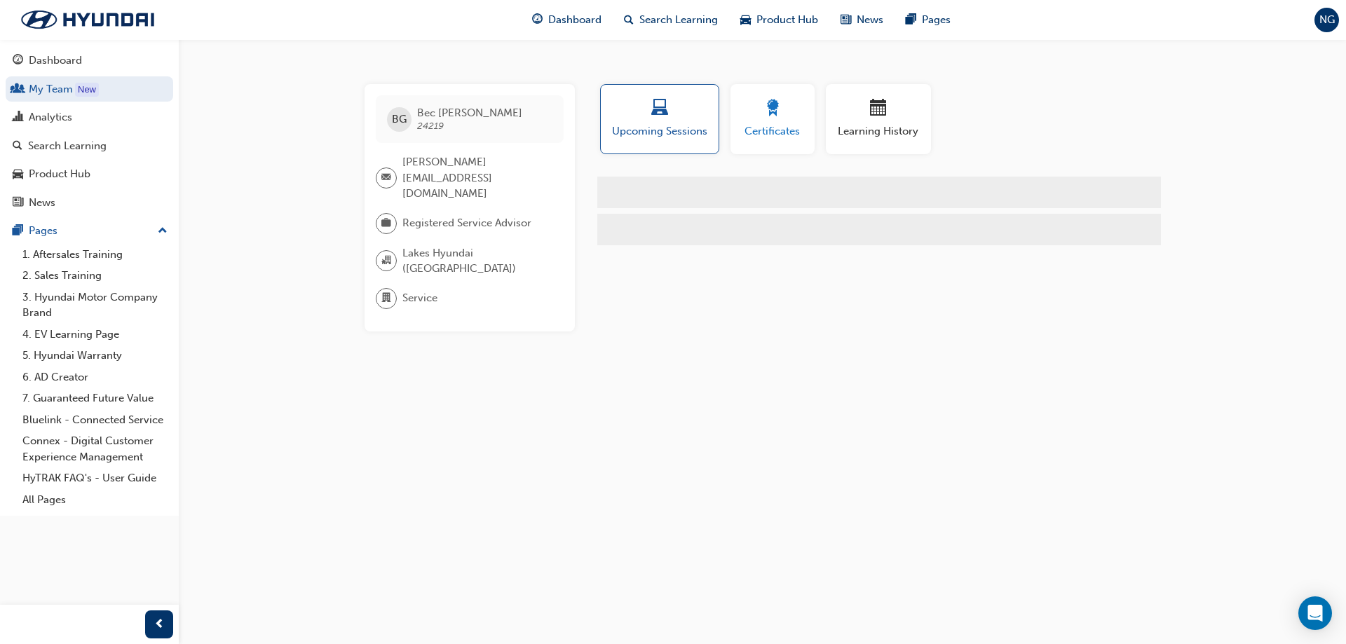
click at [774, 136] on span "Certificates" at bounding box center [772, 131] width 63 height 16
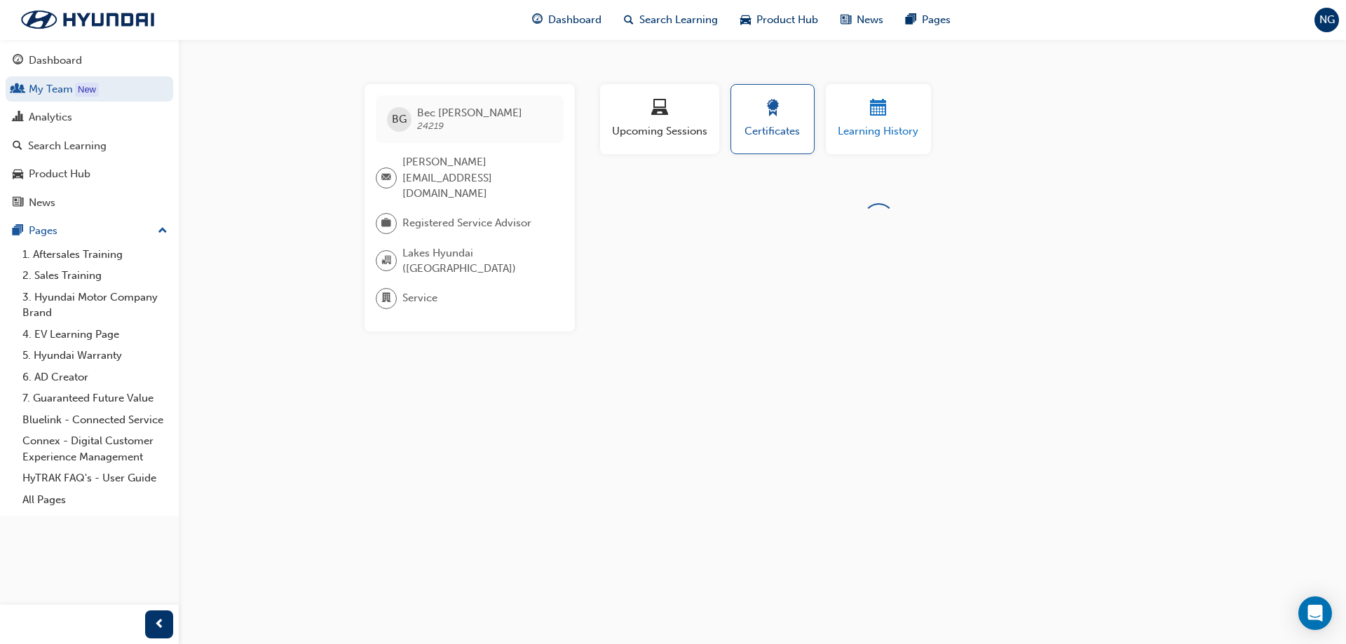
click at [868, 130] on span "Learning History" at bounding box center [878, 131] width 84 height 16
click at [54, 92] on link "My Team New" at bounding box center [89, 89] width 167 height 26
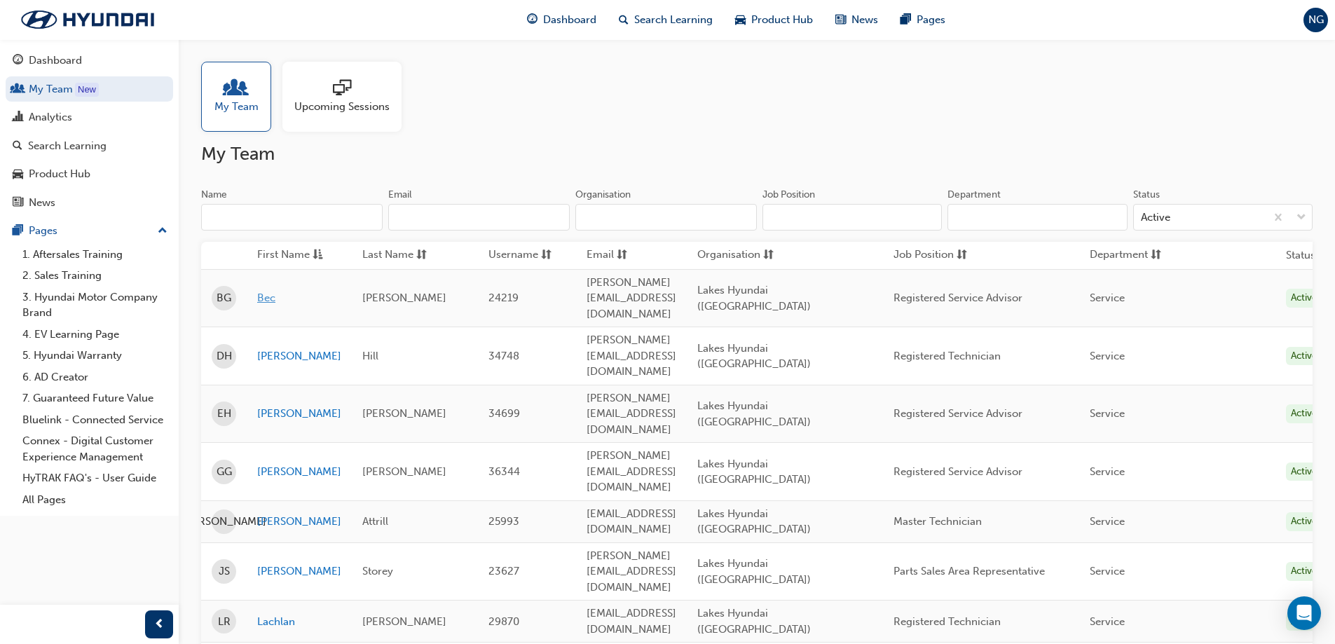
click at [266, 290] on link "Bec" at bounding box center [299, 298] width 84 height 16
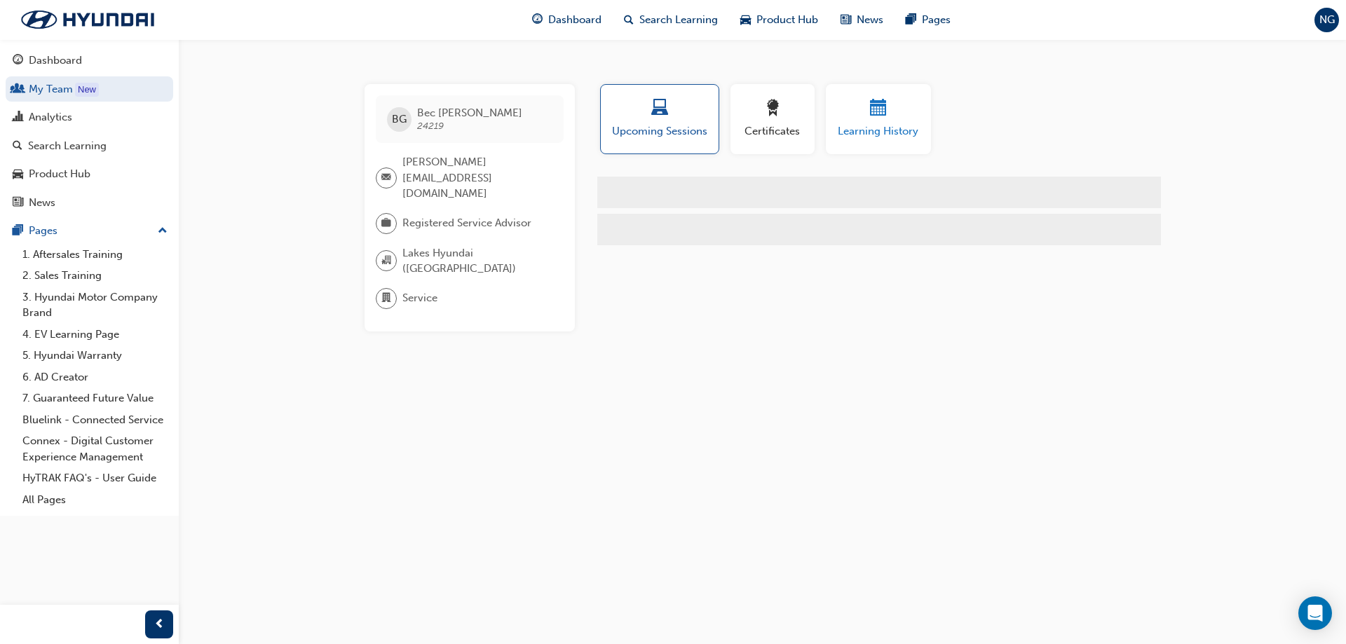
click at [906, 116] on div "button" at bounding box center [878, 111] width 84 height 22
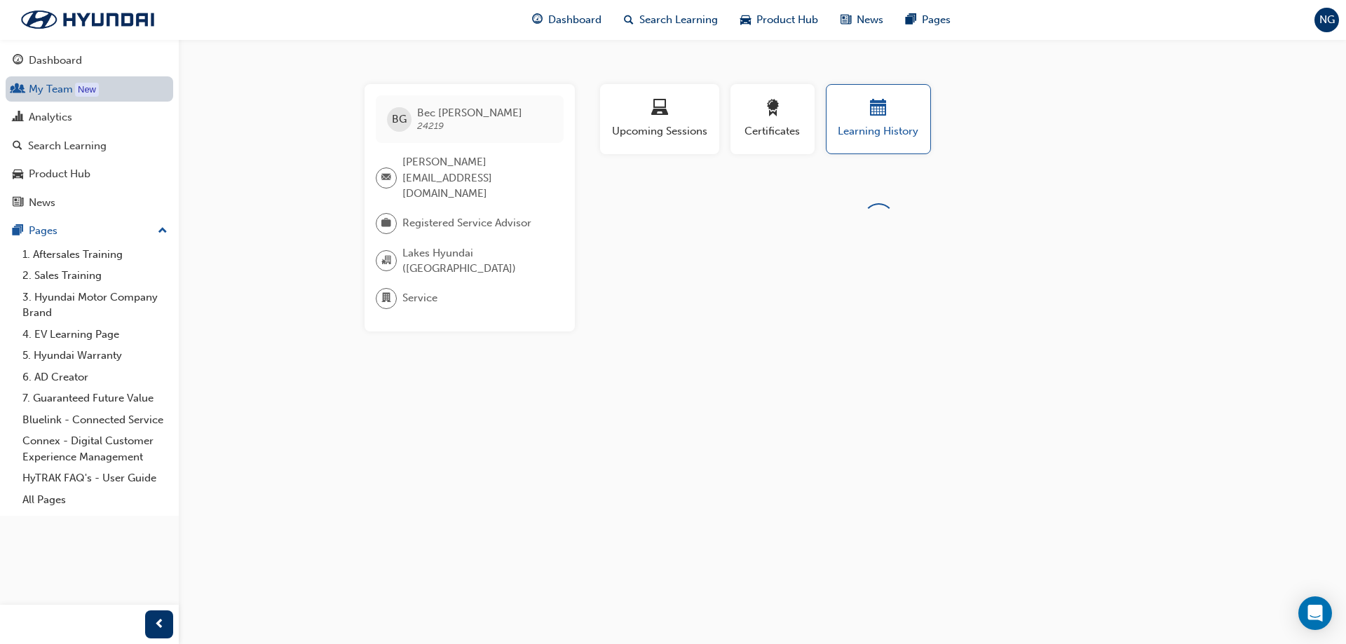
click at [71, 90] on link "My Team New" at bounding box center [89, 89] width 167 height 26
